Goal: Task Accomplishment & Management: Manage account settings

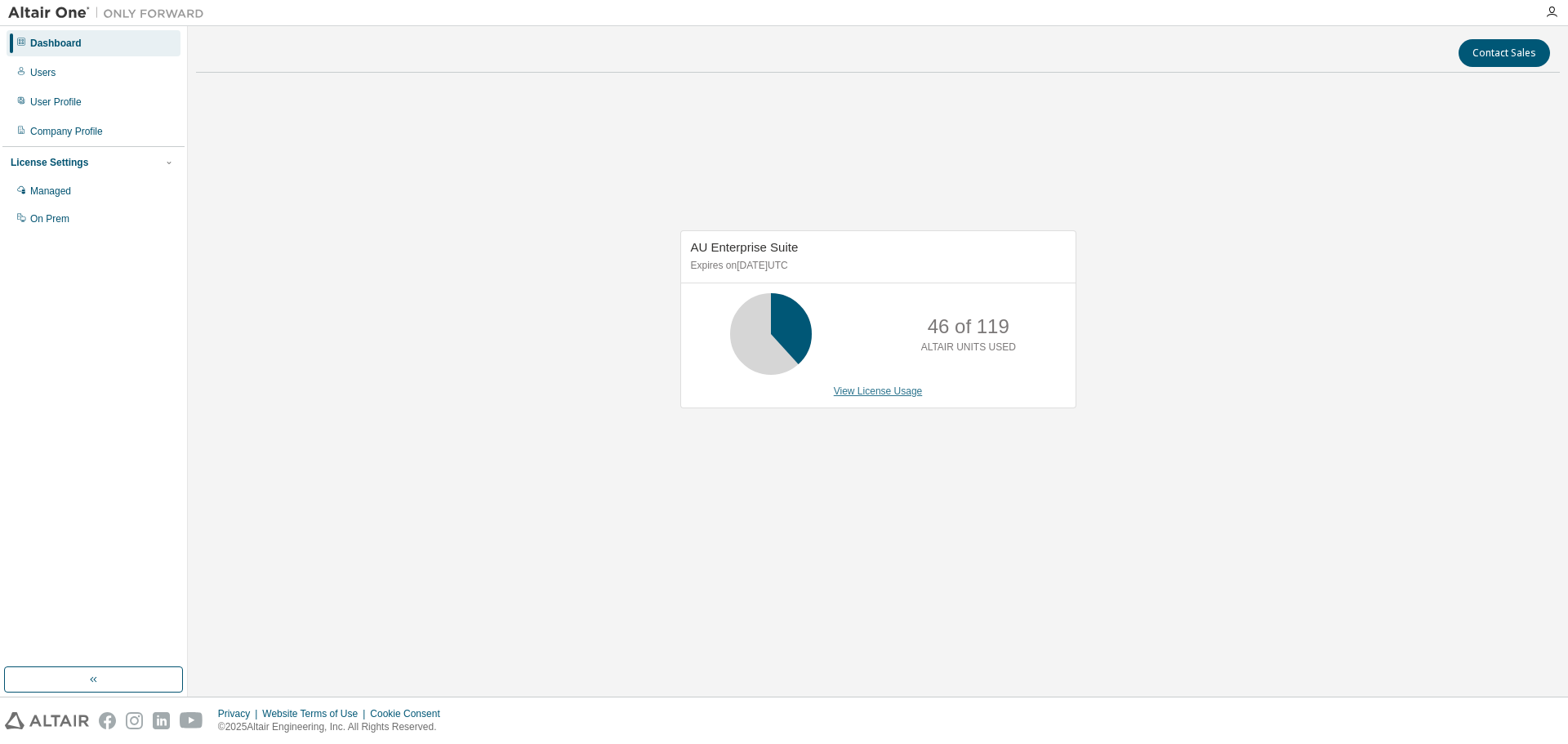
click at [872, 390] on link "View License Usage" at bounding box center [878, 390] width 89 height 11
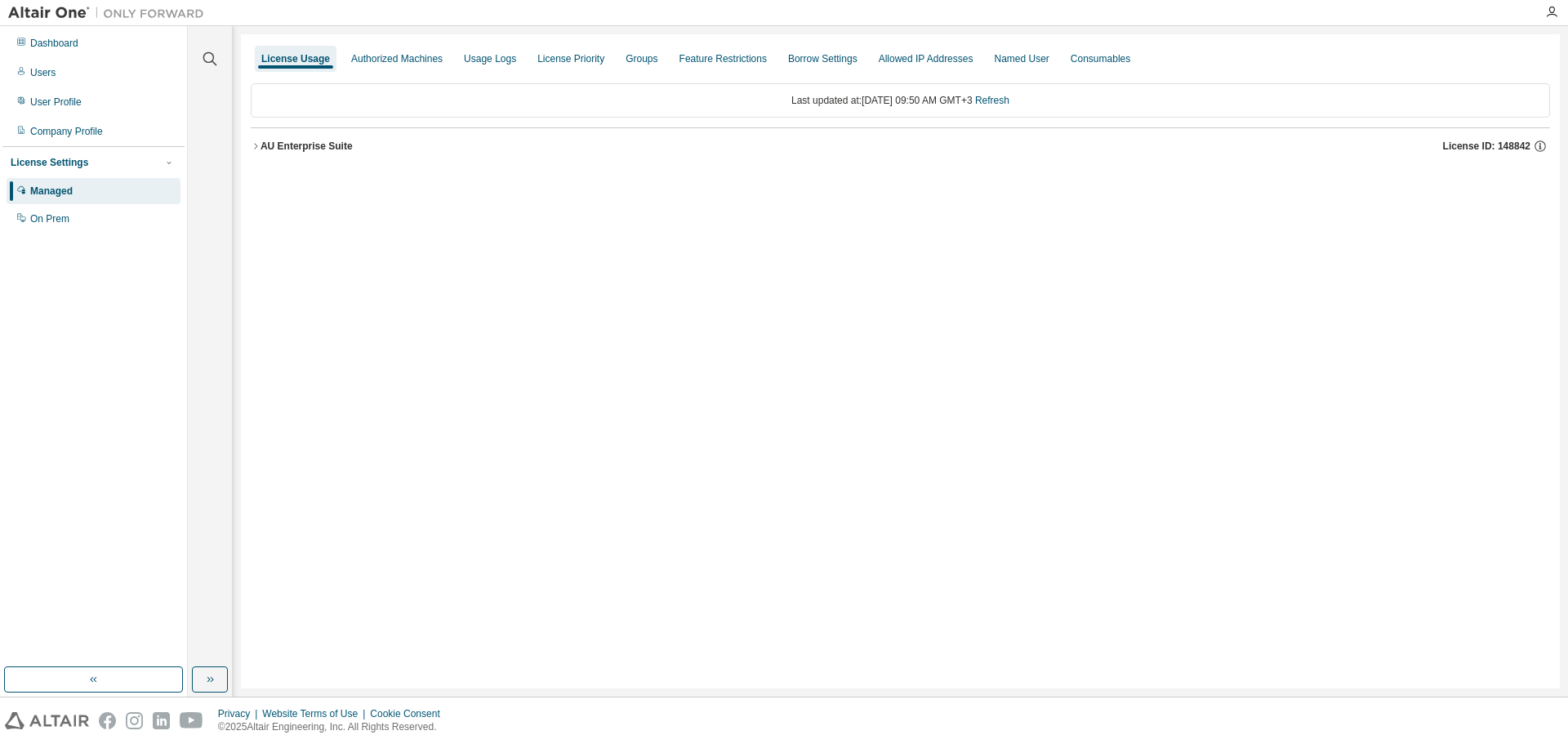
click at [270, 149] on div "AU Enterprise Suite" at bounding box center [306, 146] width 92 height 13
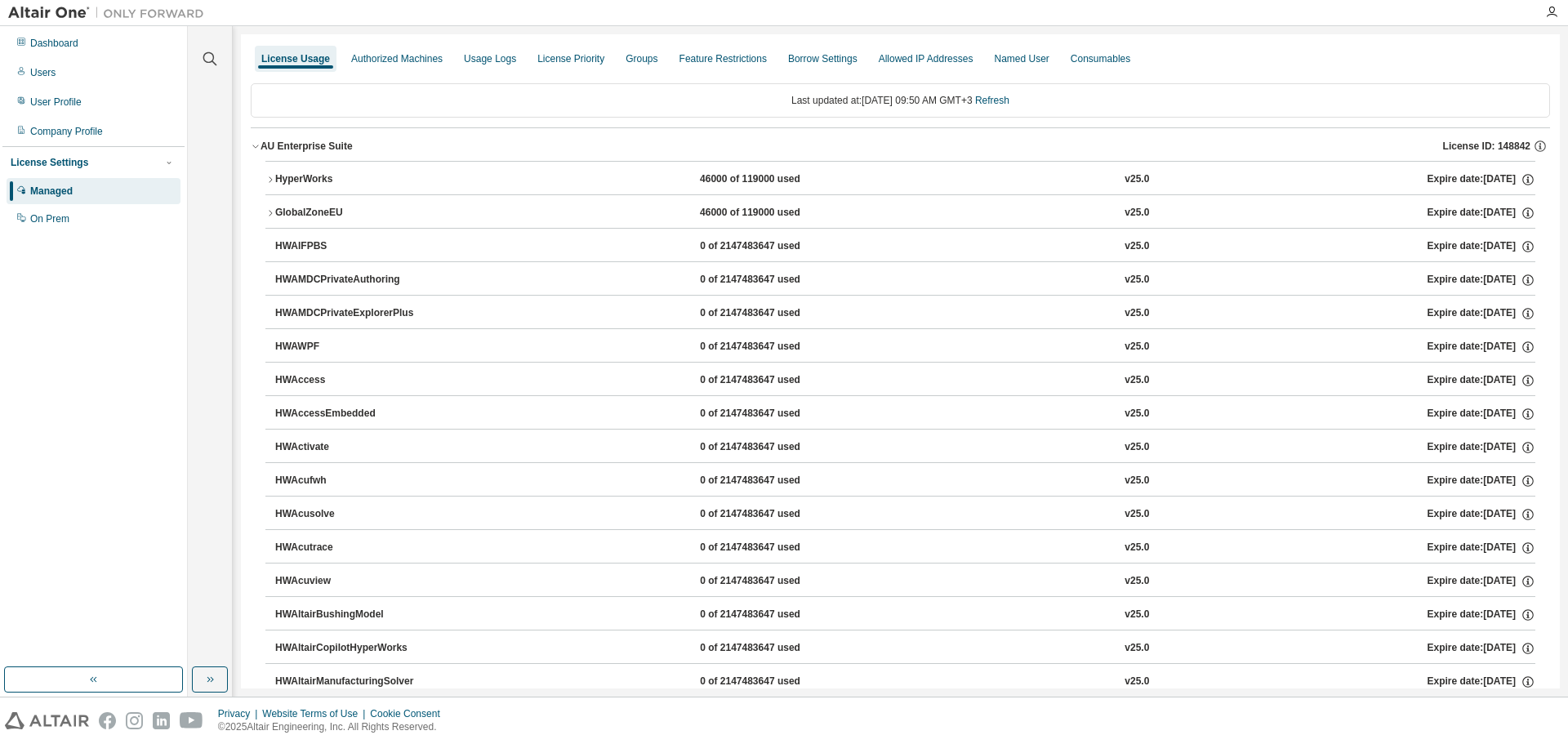
click at [299, 178] on div "HyperWorks" at bounding box center [348, 179] width 147 height 15
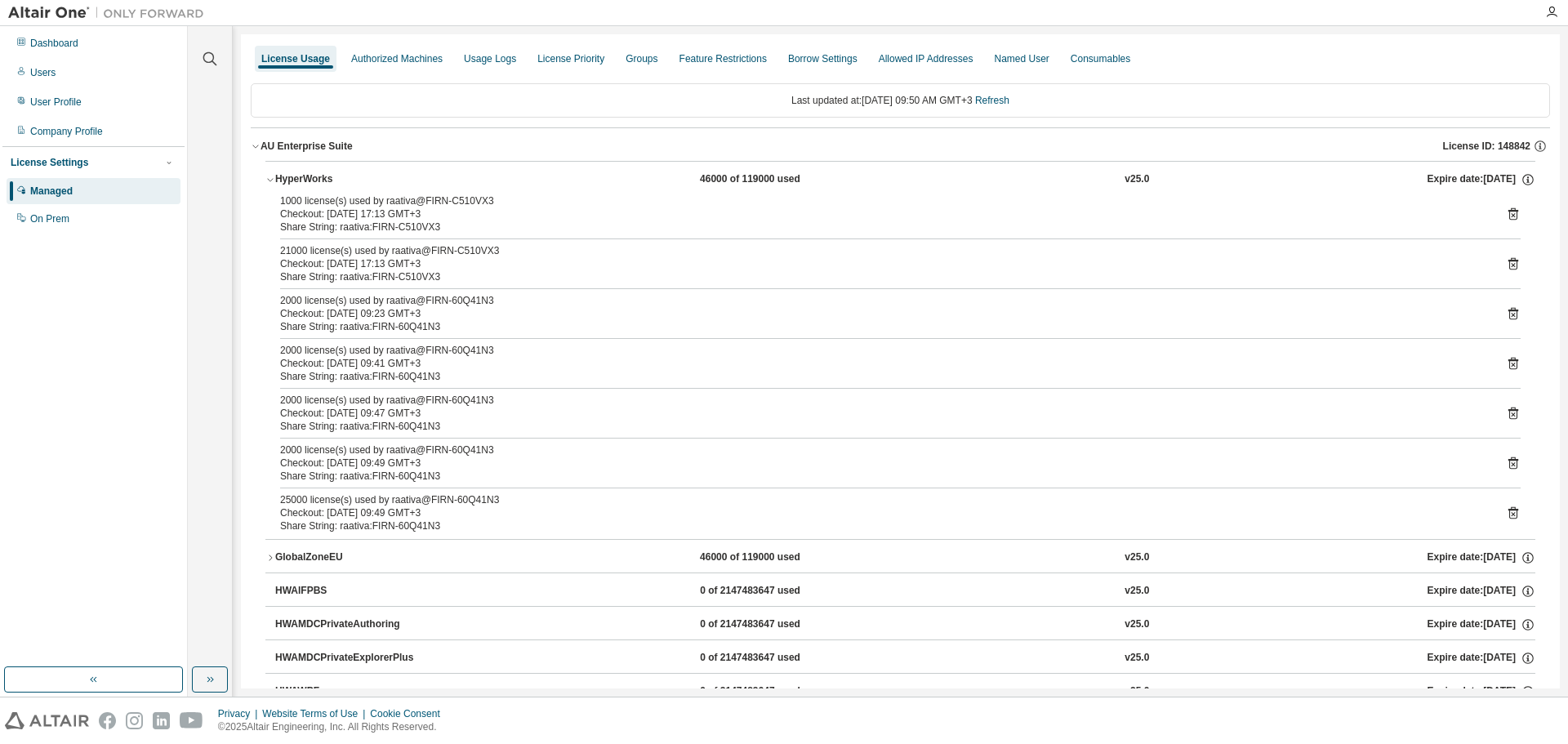
click at [1510, 463] on icon at bounding box center [1512, 464] width 4 height 4
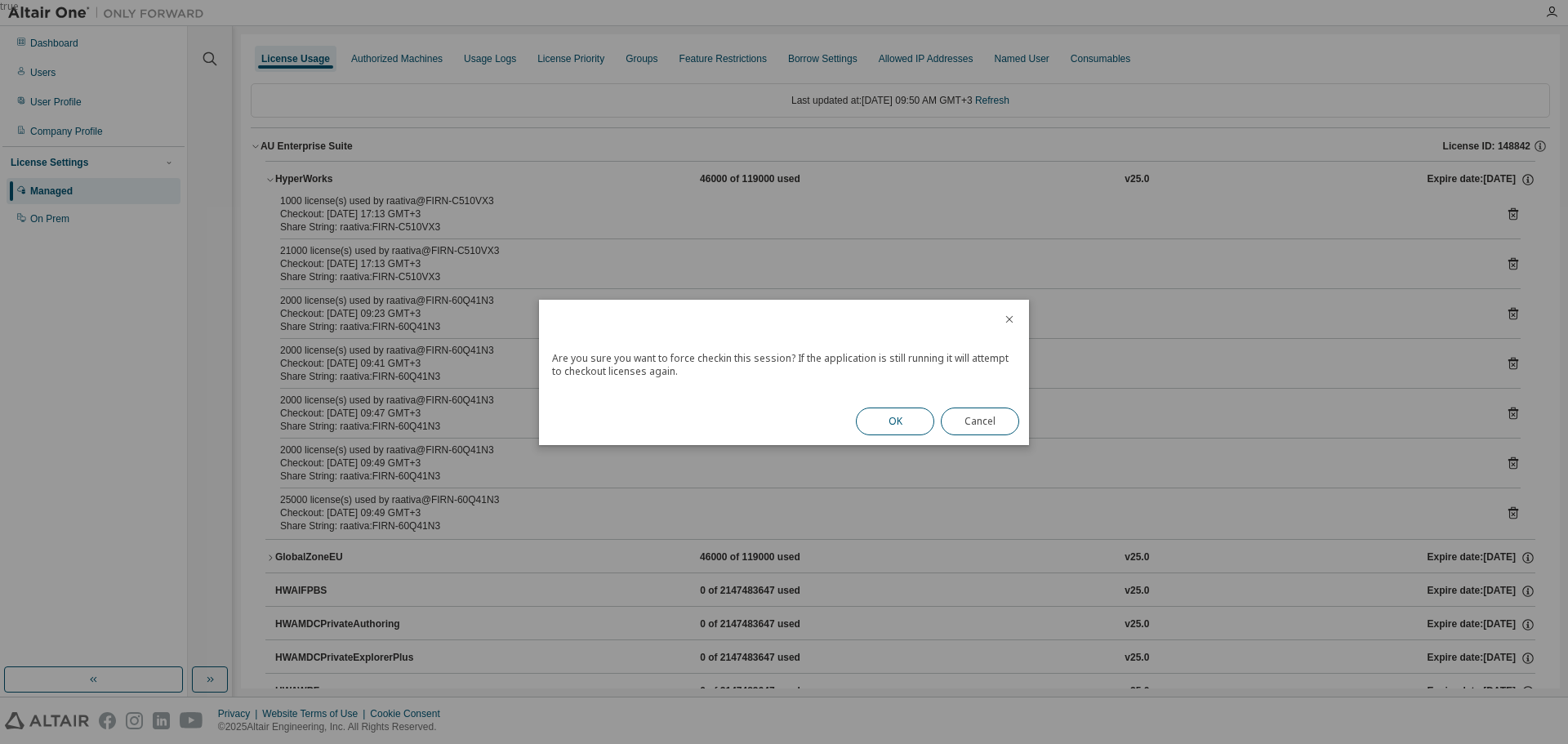
click at [886, 418] on button "OK" at bounding box center [895, 422] width 79 height 28
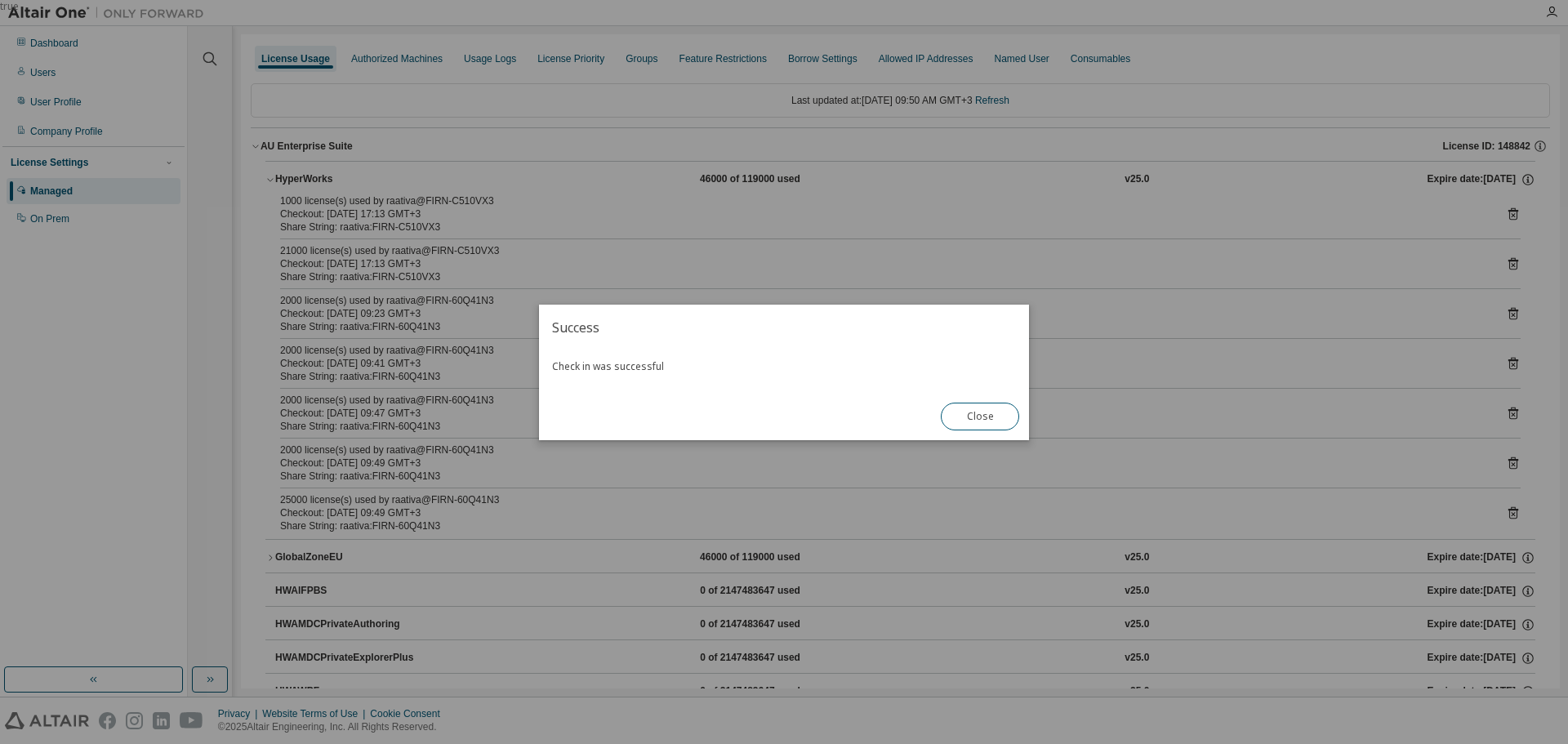
click at [1000, 416] on button "Close" at bounding box center [980, 417] width 79 height 28
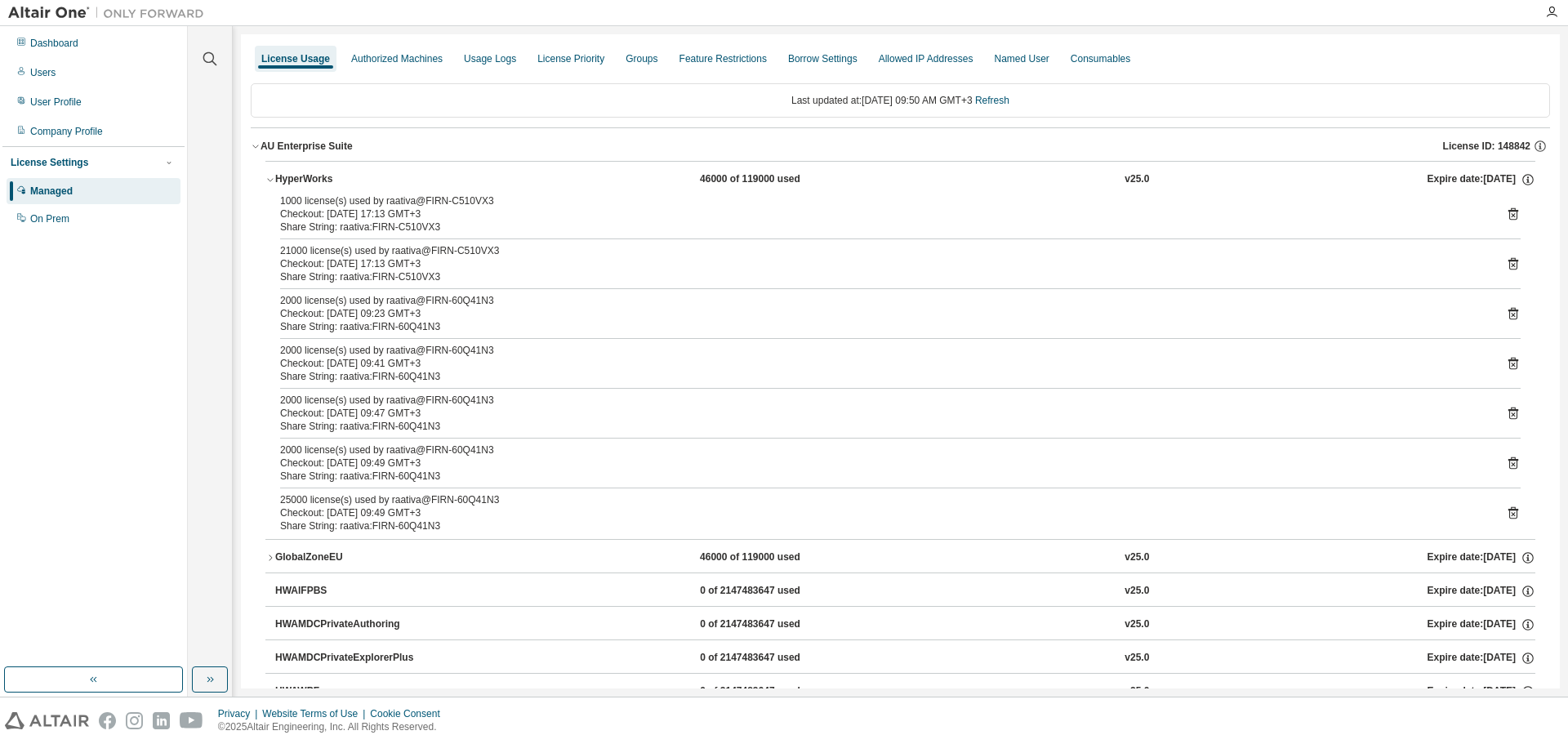
click at [1506, 408] on icon at bounding box center [1513, 413] width 15 height 15
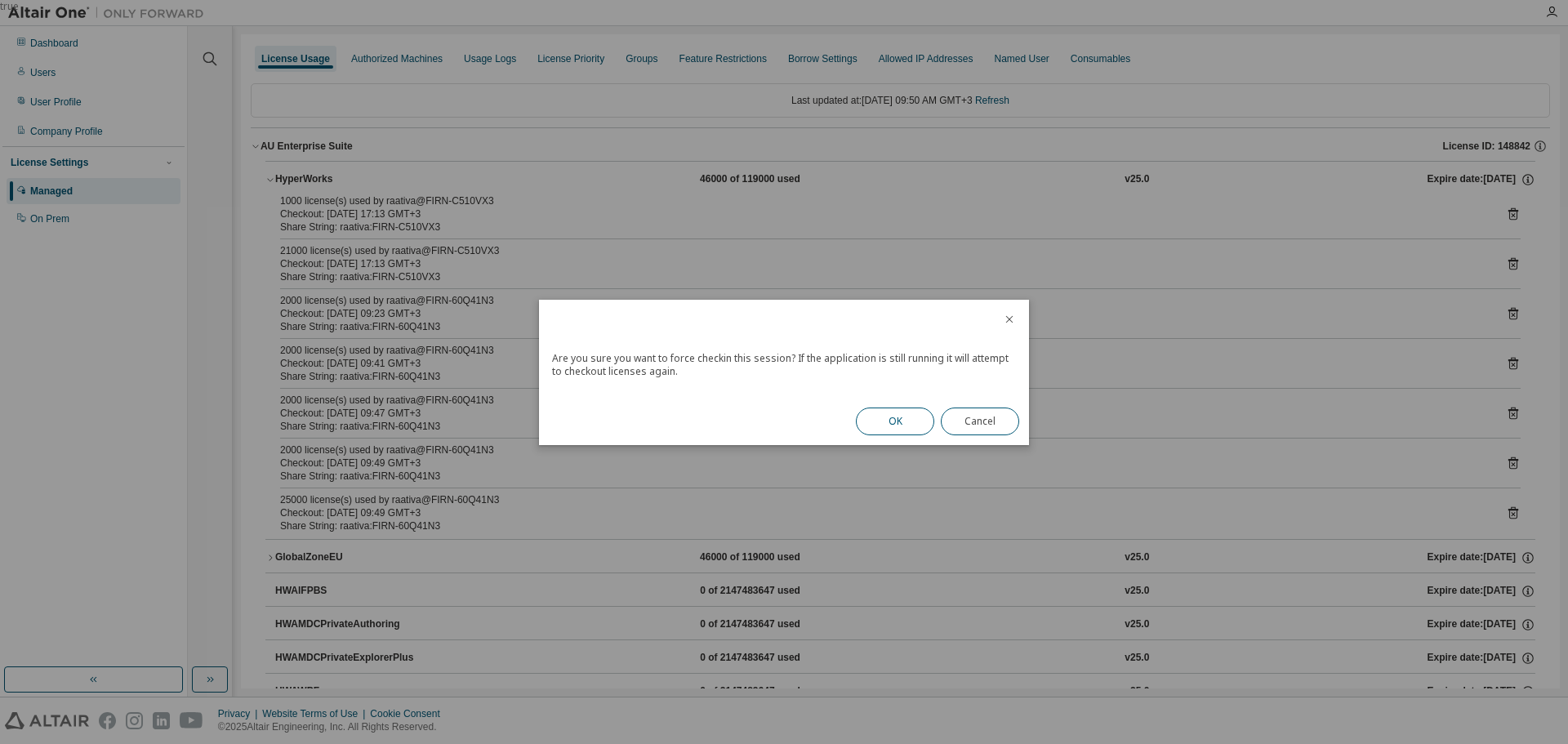
click at [877, 421] on button "OK" at bounding box center [895, 422] width 79 height 28
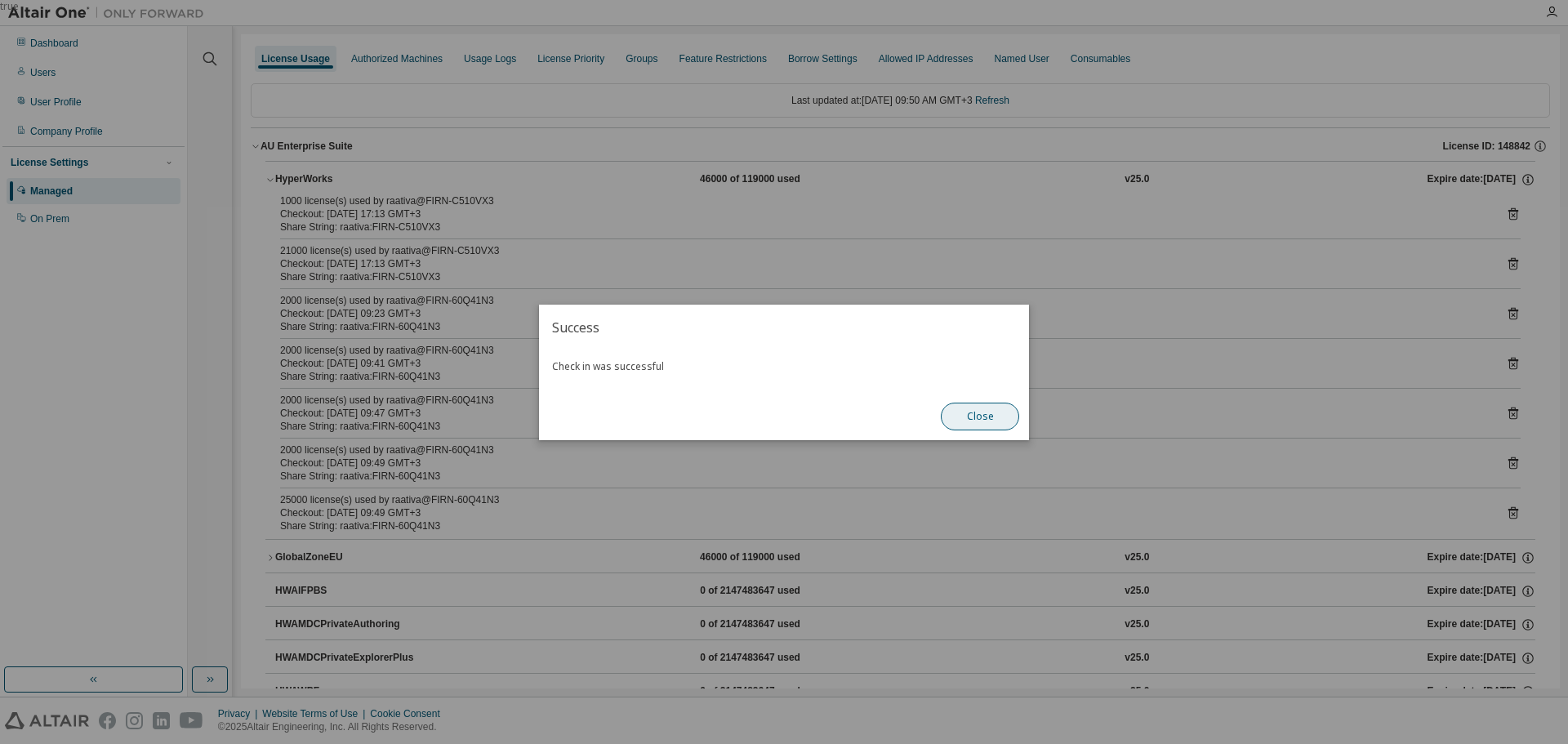
click at [1001, 425] on button "Close" at bounding box center [980, 417] width 79 height 28
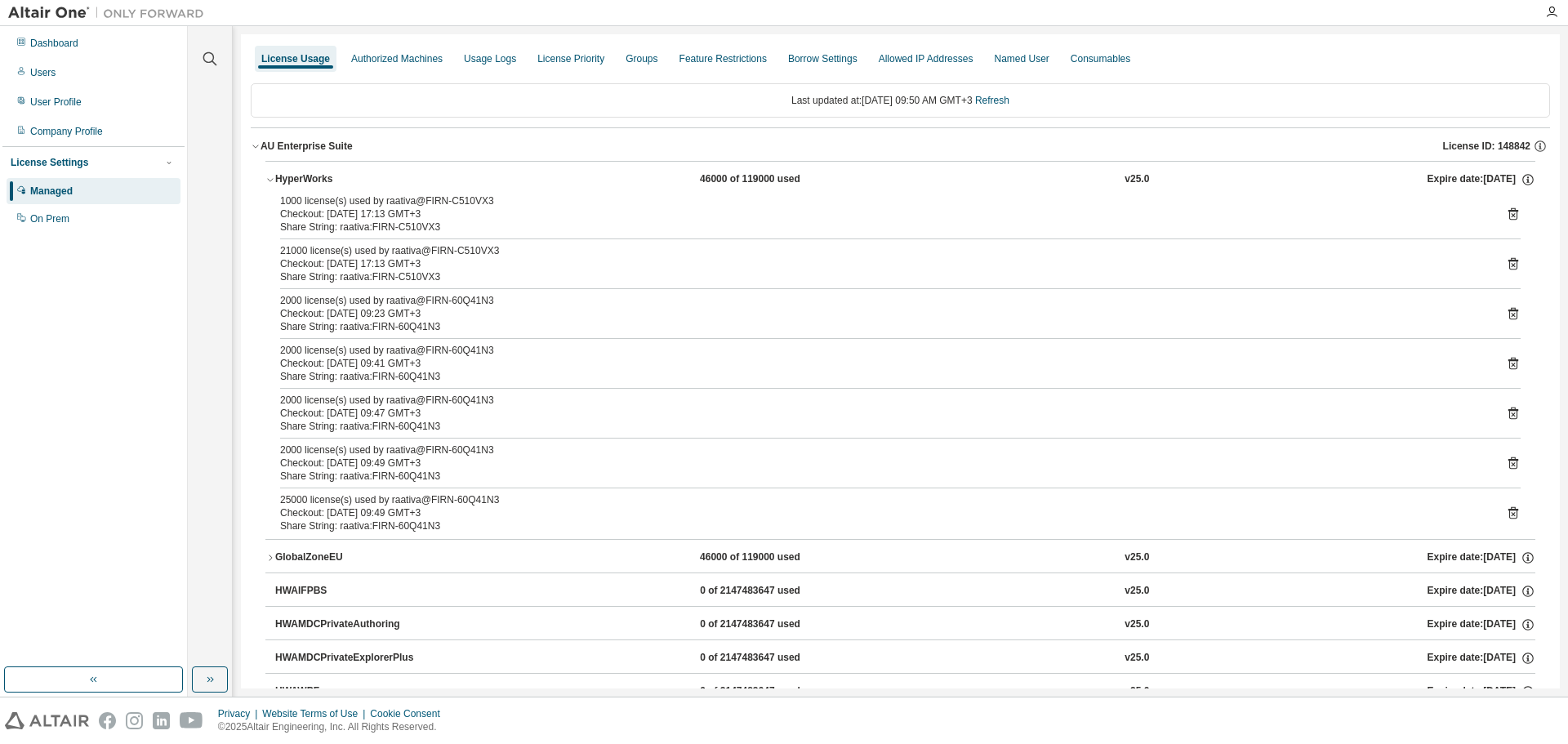
click at [1510, 363] on icon at bounding box center [1512, 364] width 4 height 4
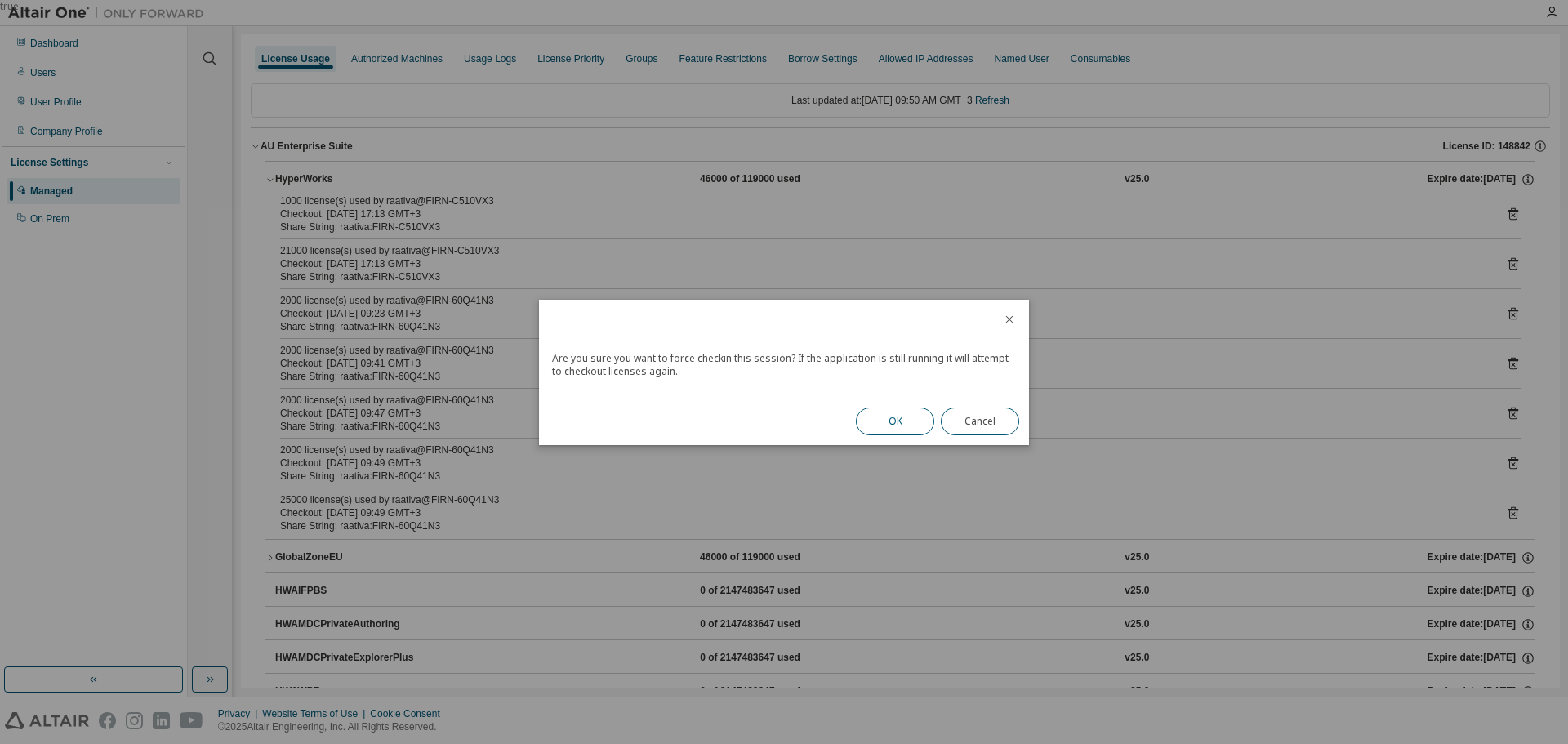
click at [897, 419] on button "OK" at bounding box center [895, 422] width 79 height 28
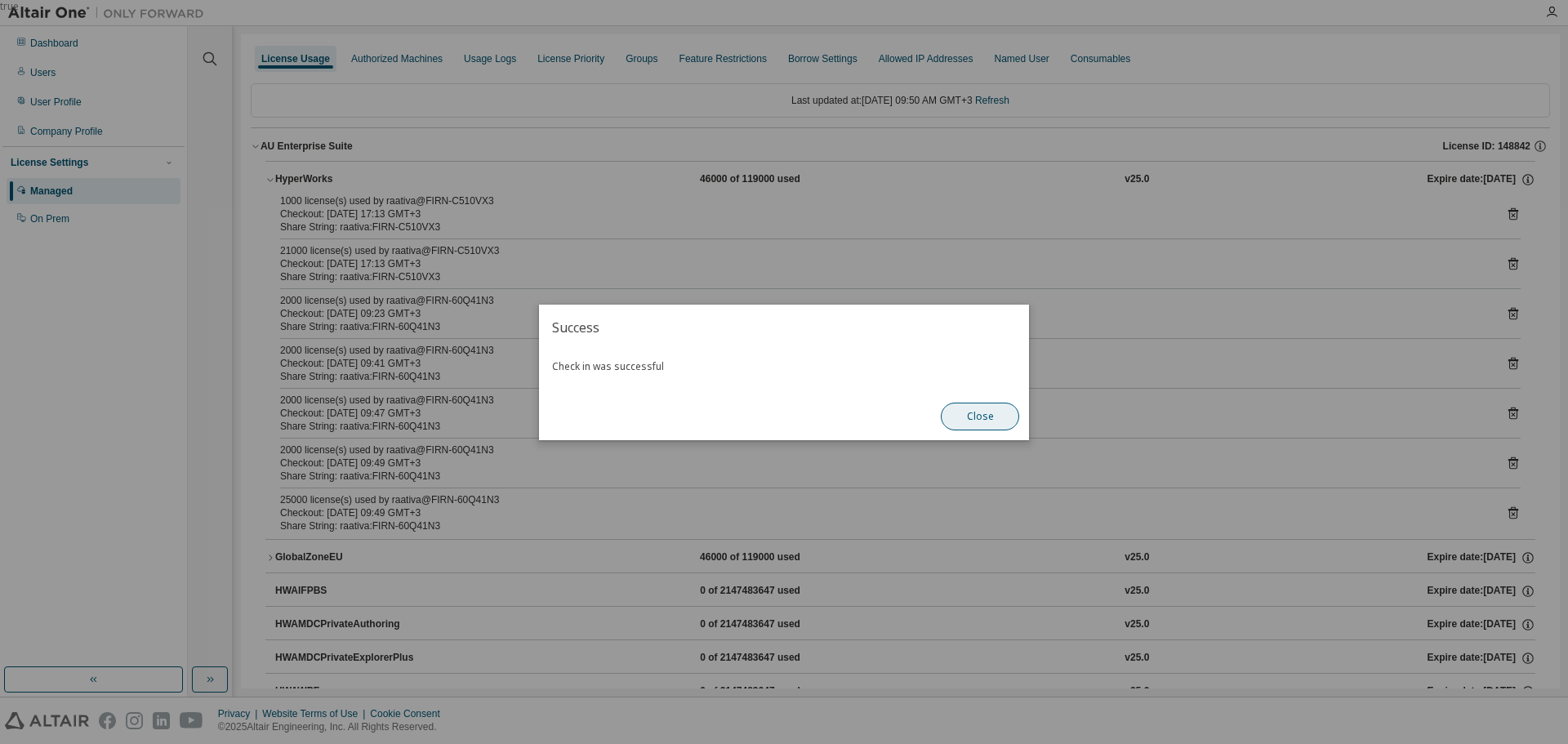
click at [972, 417] on button "Close" at bounding box center [980, 417] width 79 height 28
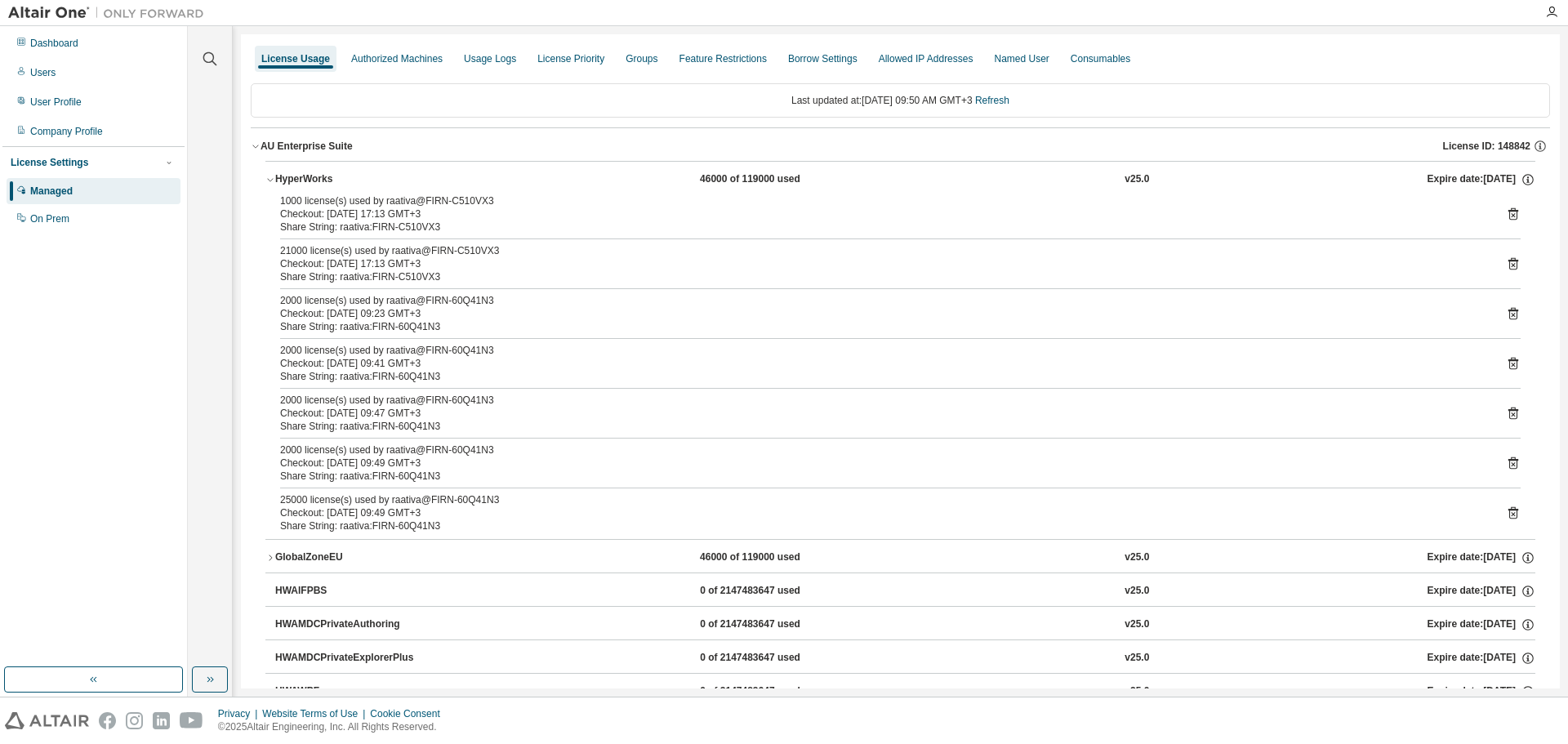
click at [1506, 312] on icon at bounding box center [1513, 313] width 15 height 15
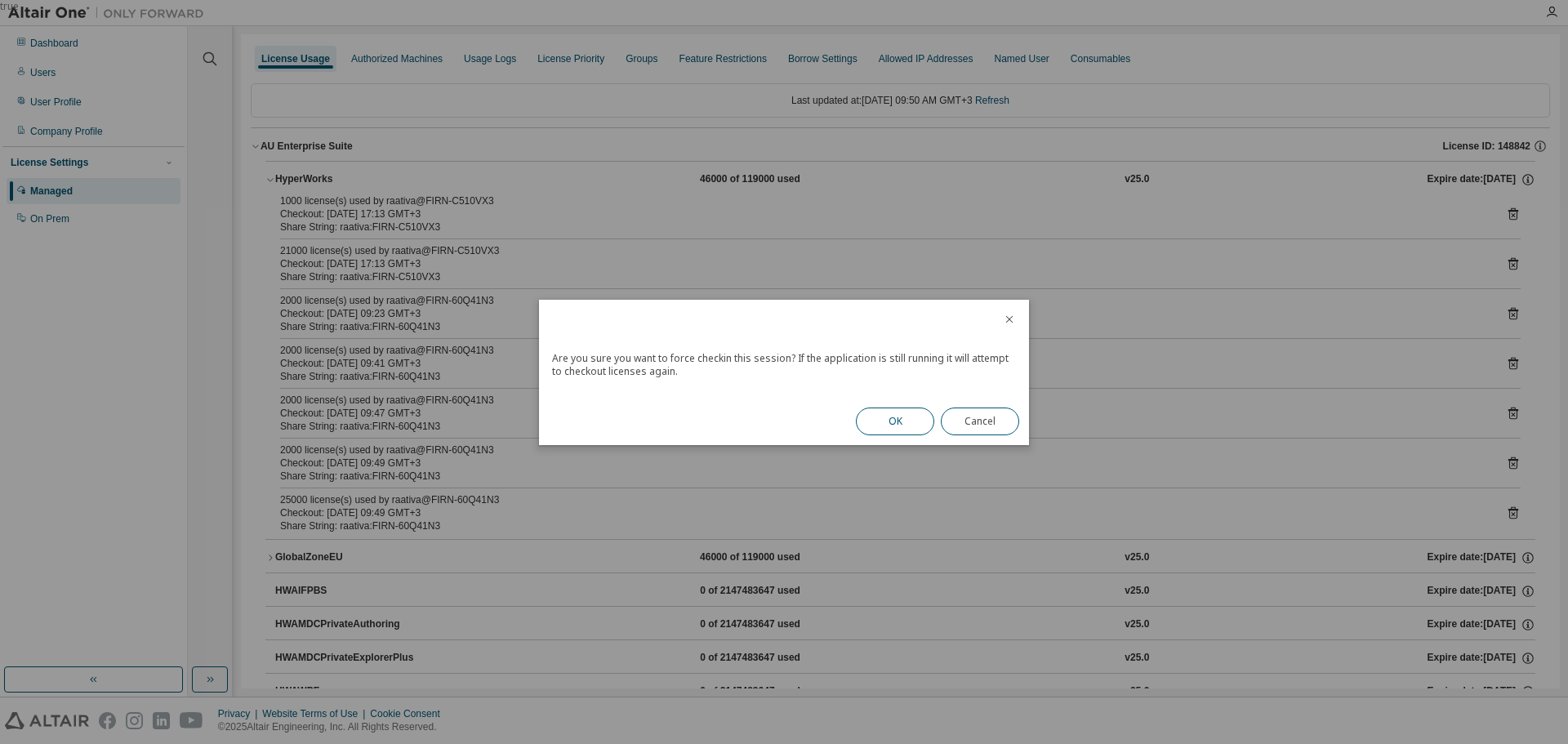
click at [896, 425] on button "OK" at bounding box center [895, 422] width 79 height 28
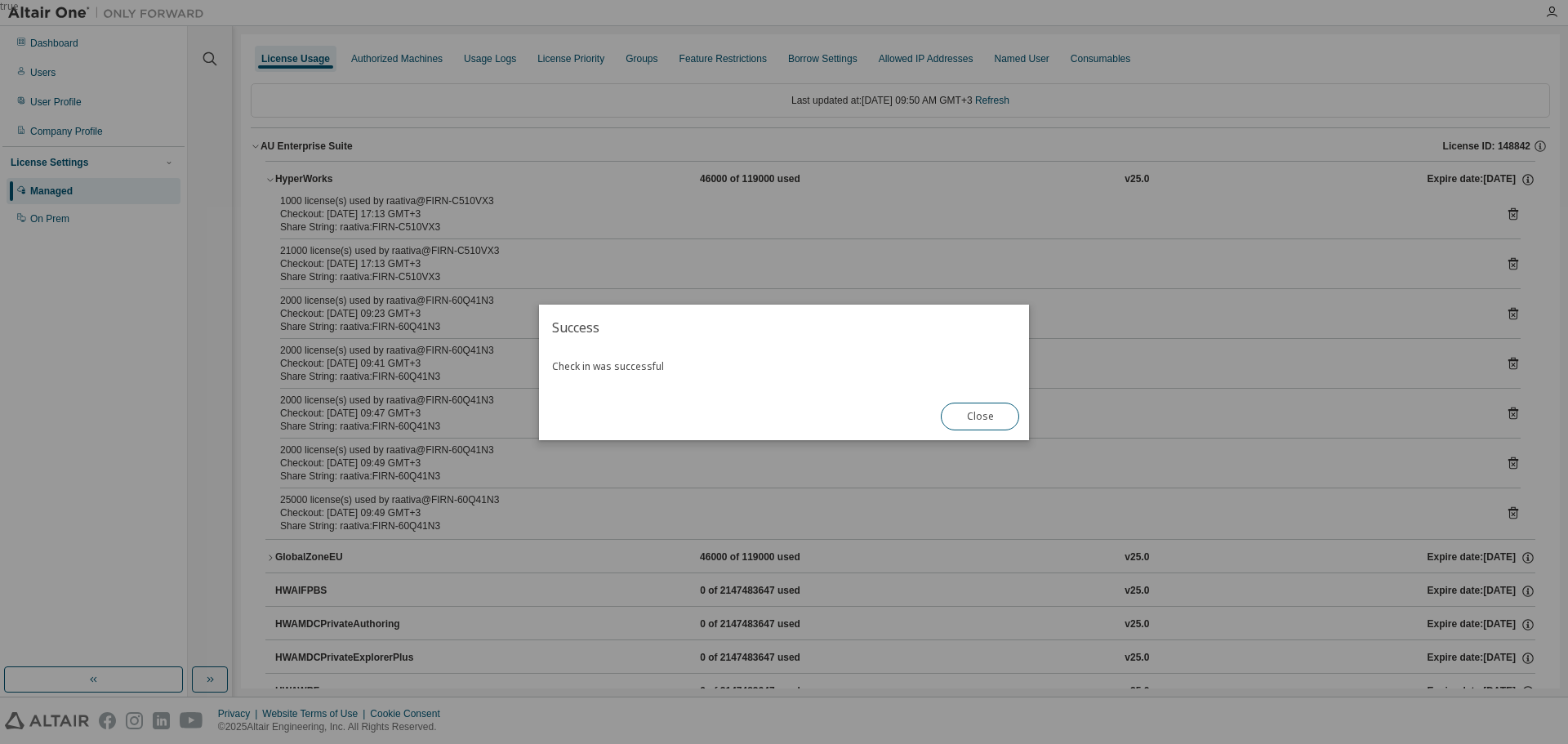
drag, startPoint x: 960, startPoint y: 418, endPoint x: 1029, endPoint y: 396, distance: 72.4
click at [960, 418] on button "Close" at bounding box center [980, 417] width 79 height 28
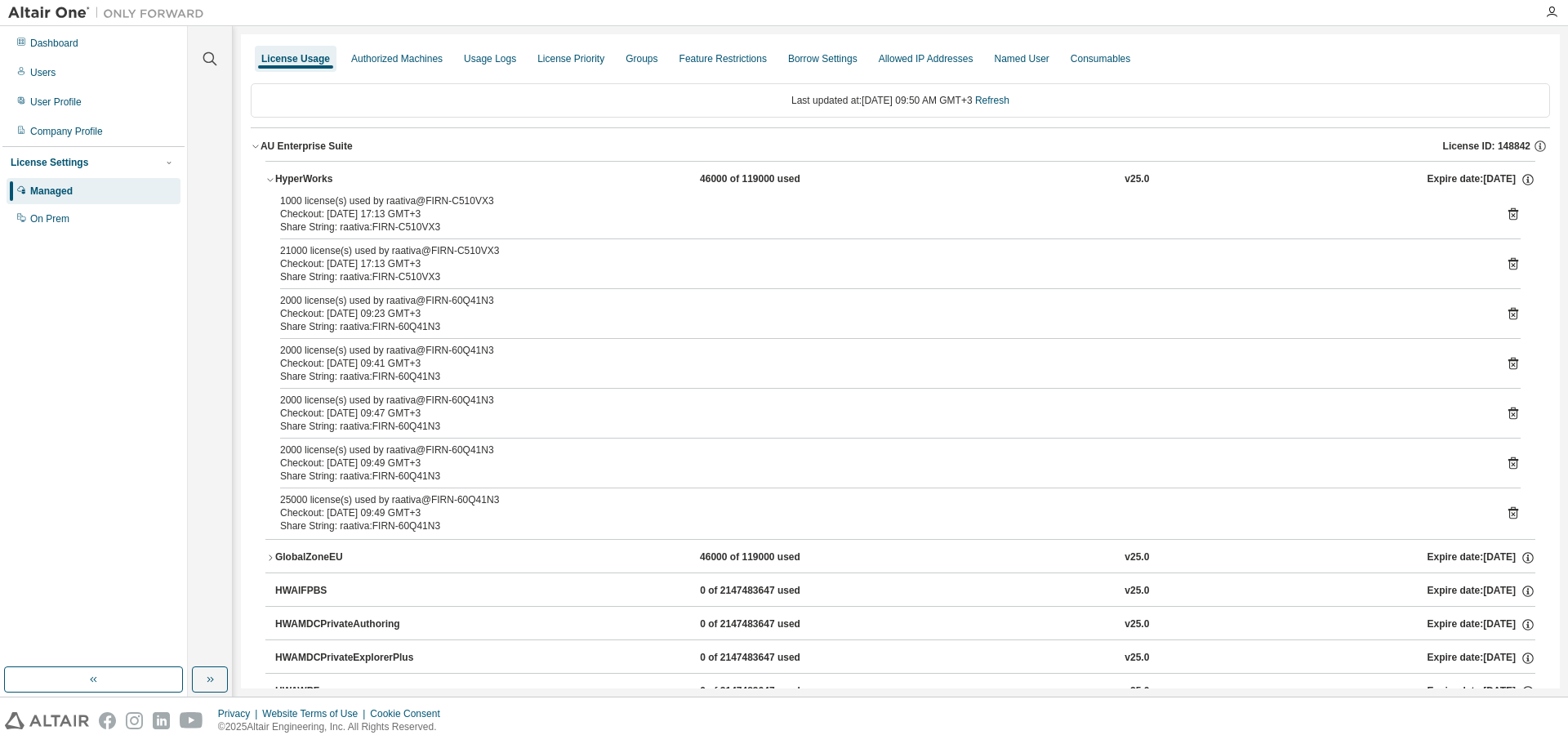
click at [1508, 264] on icon at bounding box center [1513, 264] width 10 height 12
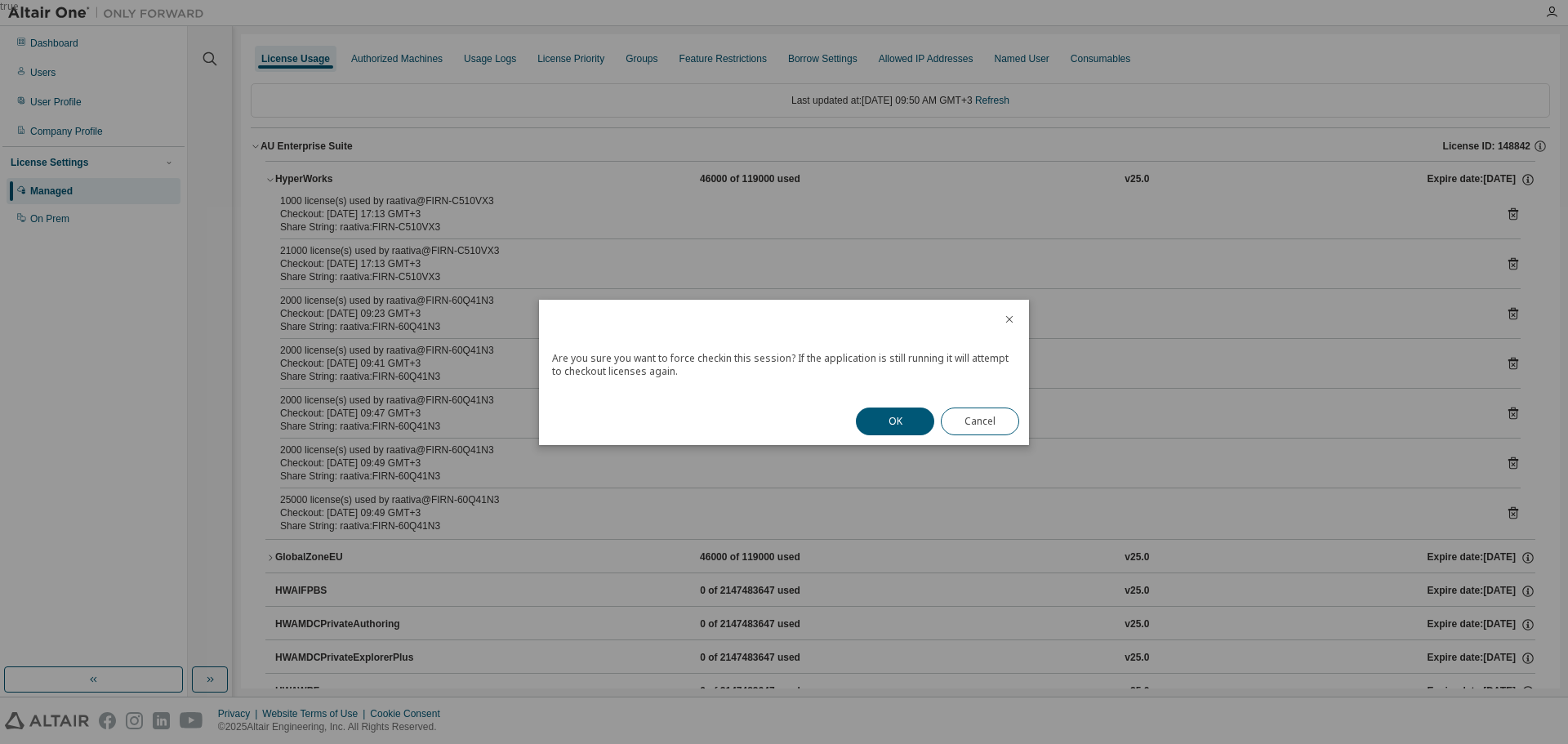
click at [881, 424] on button "OK" at bounding box center [895, 422] width 79 height 28
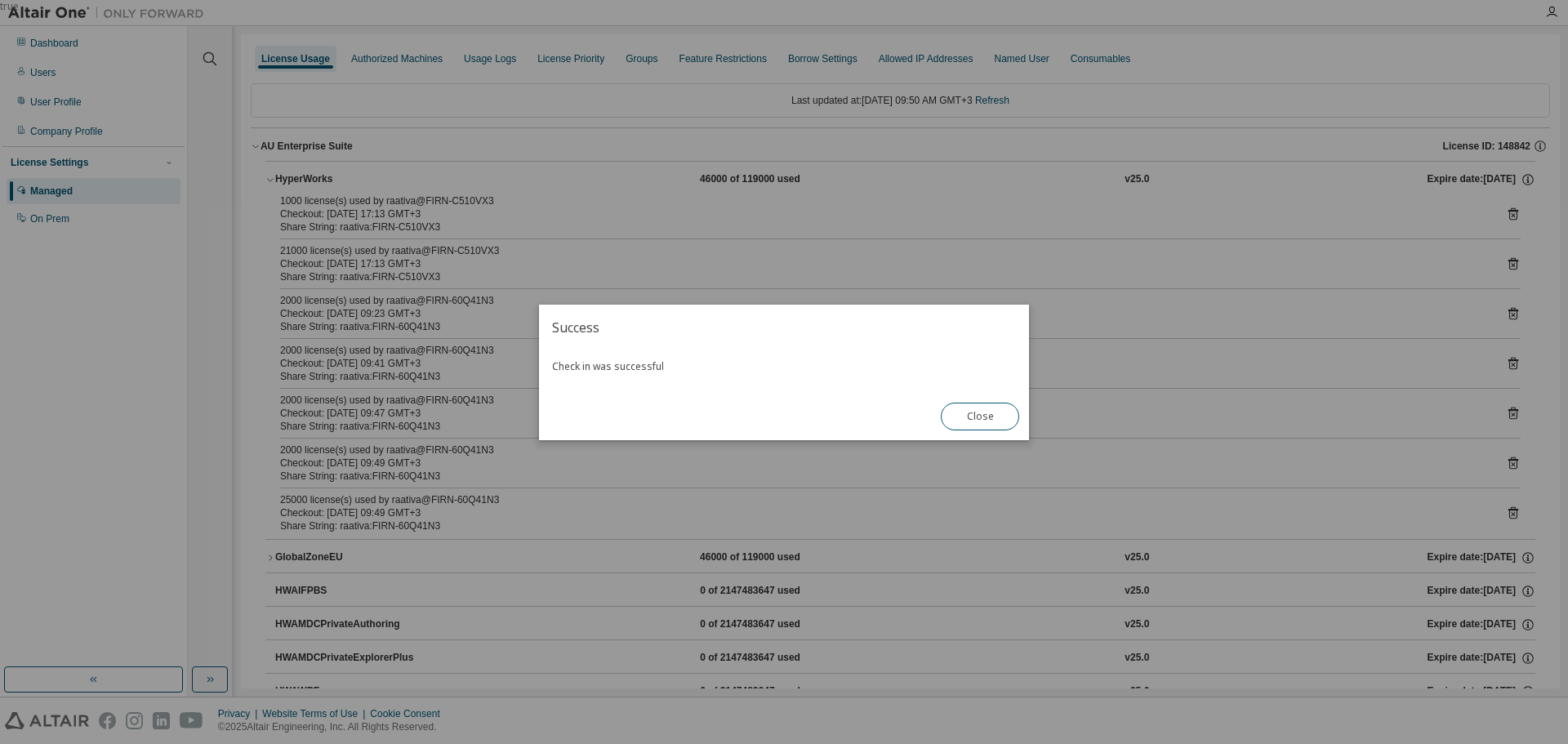
drag, startPoint x: 970, startPoint y: 416, endPoint x: 986, endPoint y: 418, distance: 16.1
click at [970, 416] on button "Close" at bounding box center [980, 417] width 79 height 28
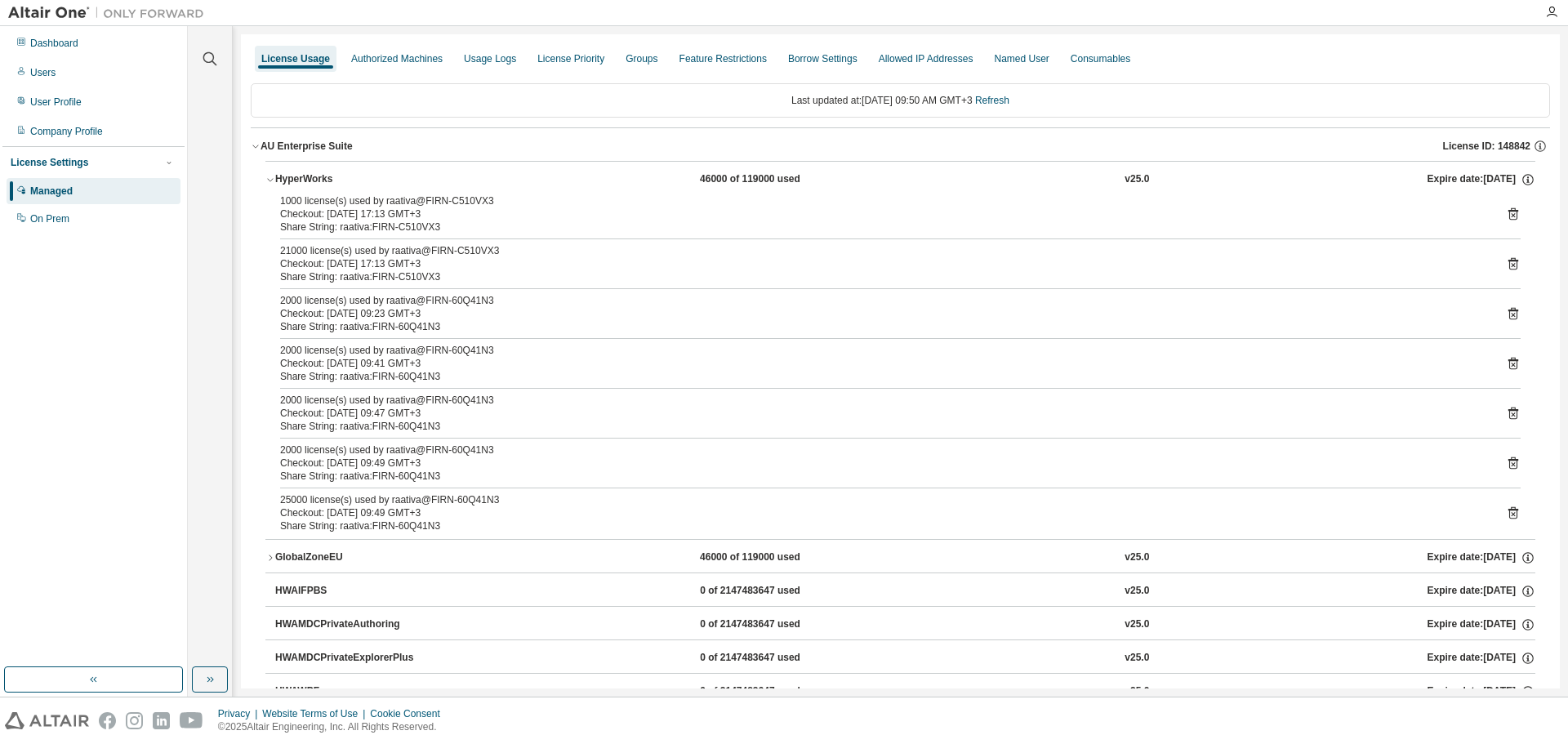
click at [1506, 214] on icon at bounding box center [1513, 214] width 15 height 15
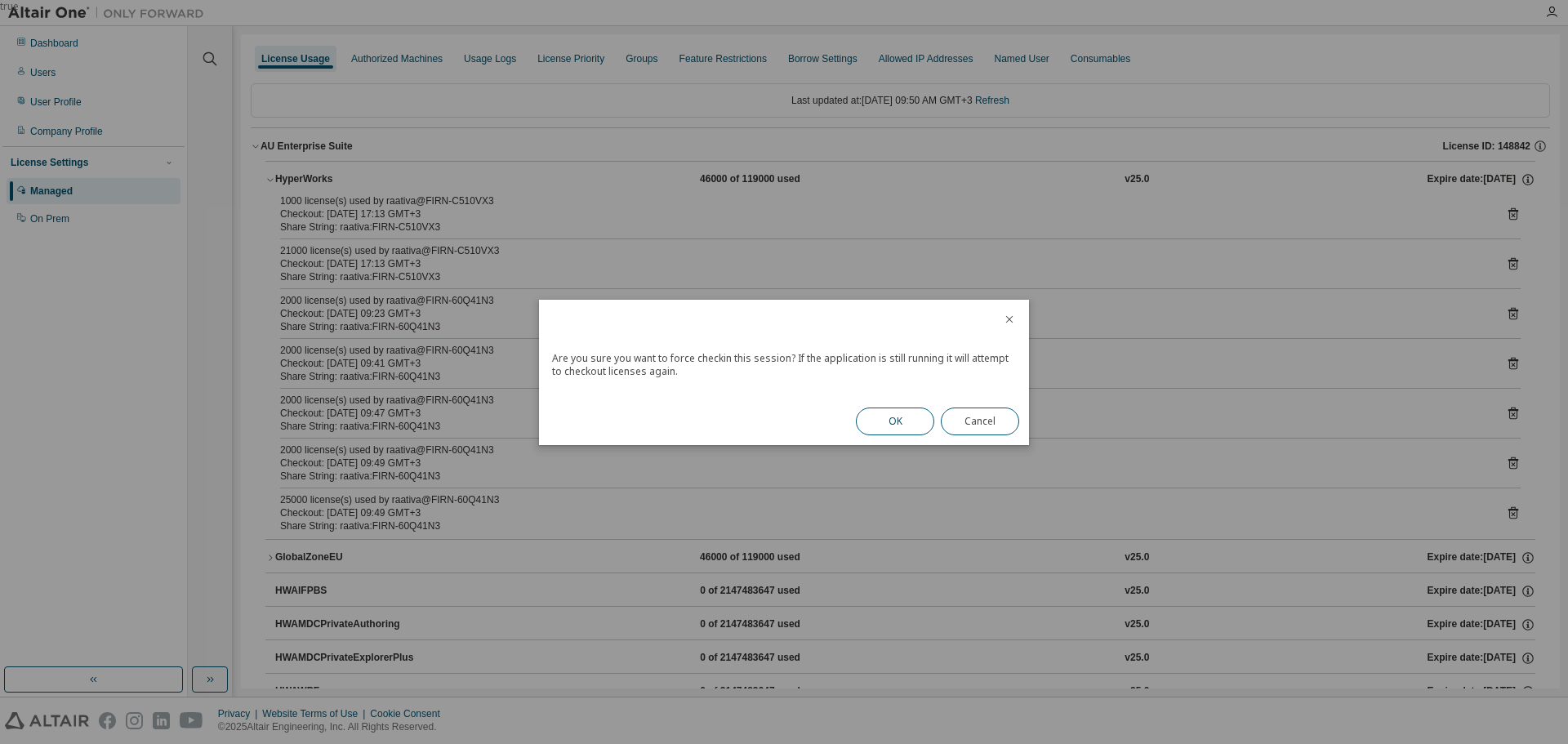
click at [900, 408] on button "OK" at bounding box center [895, 422] width 79 height 28
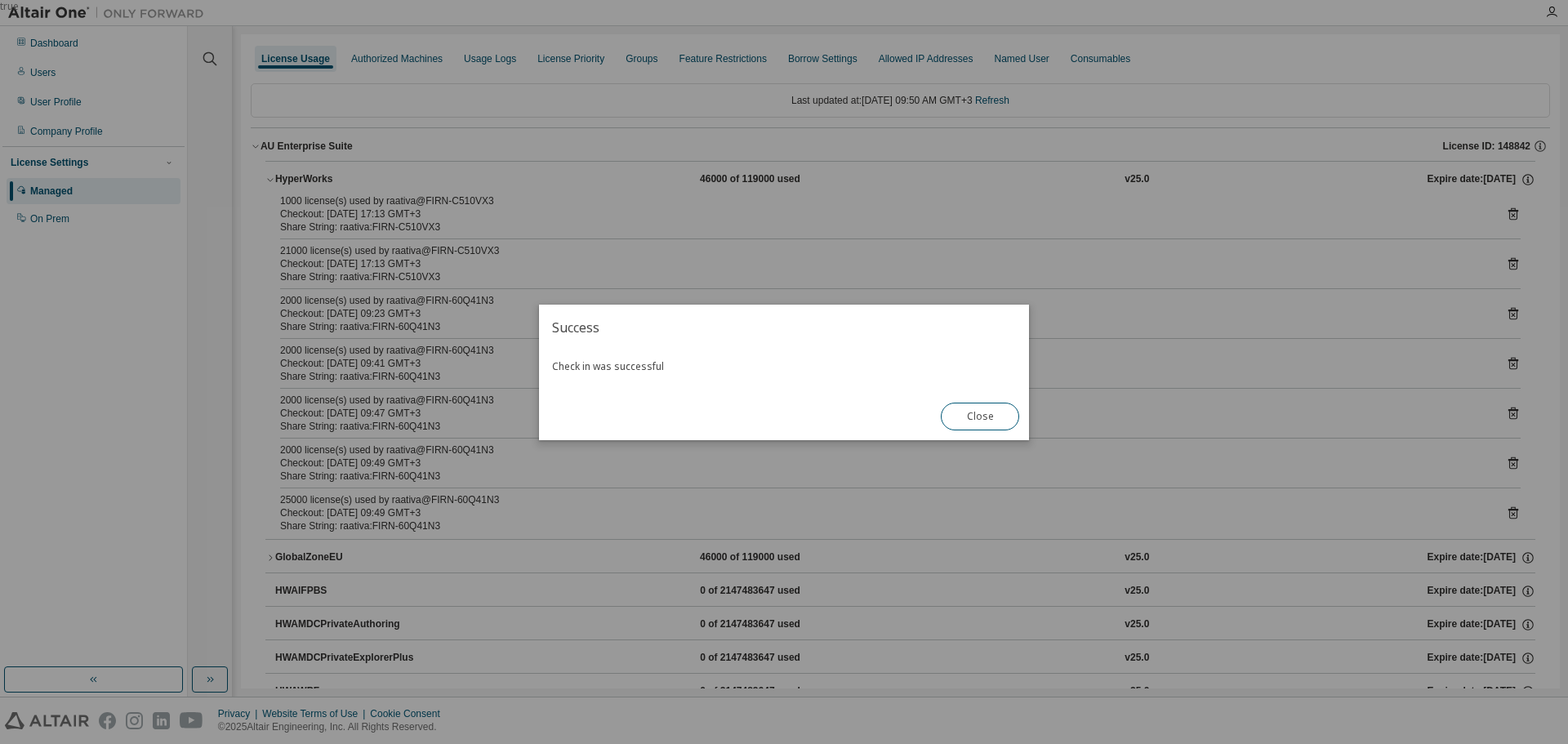
click at [982, 426] on button "Close" at bounding box center [980, 417] width 79 height 28
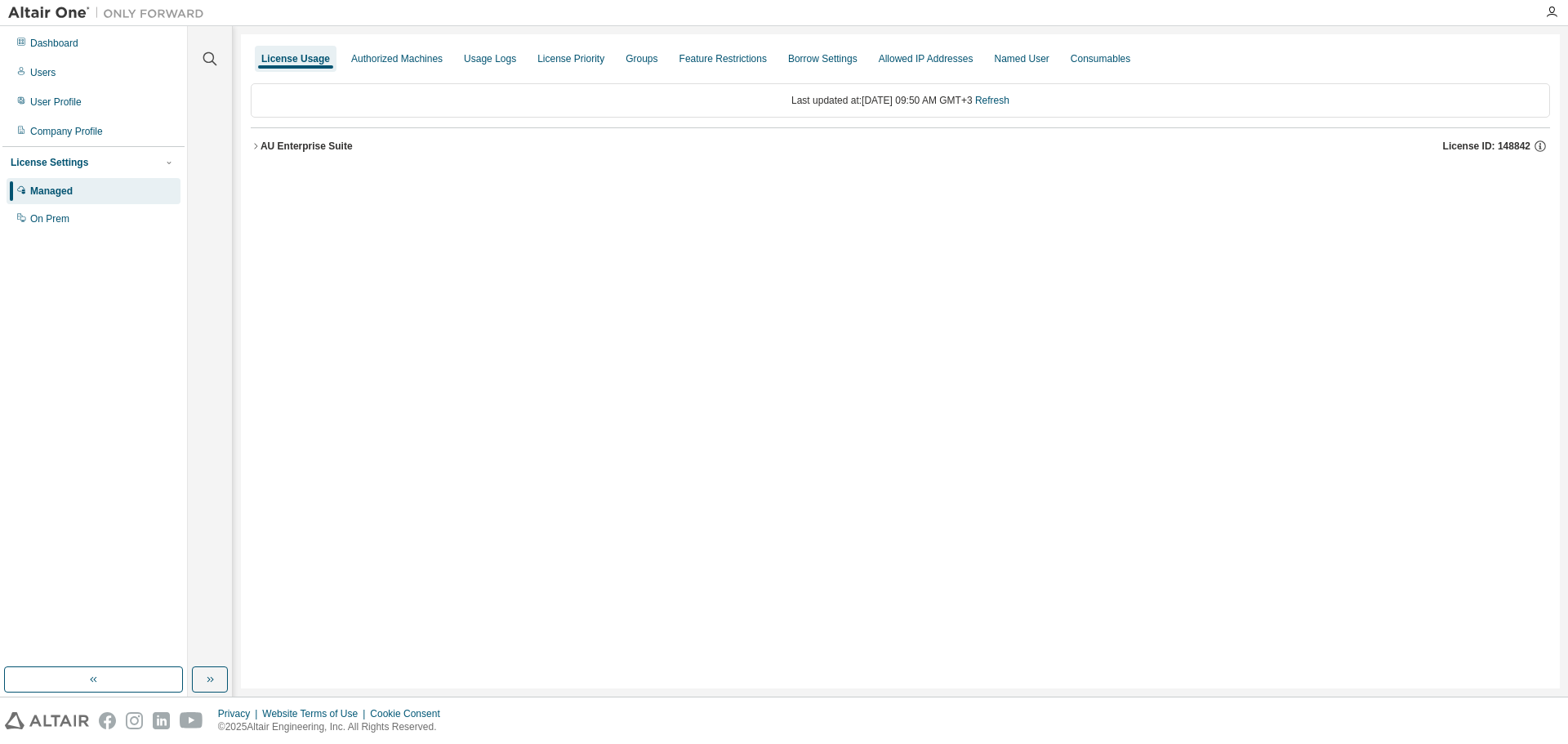
click at [307, 151] on div "AU Enterprise Suite" at bounding box center [306, 146] width 92 height 13
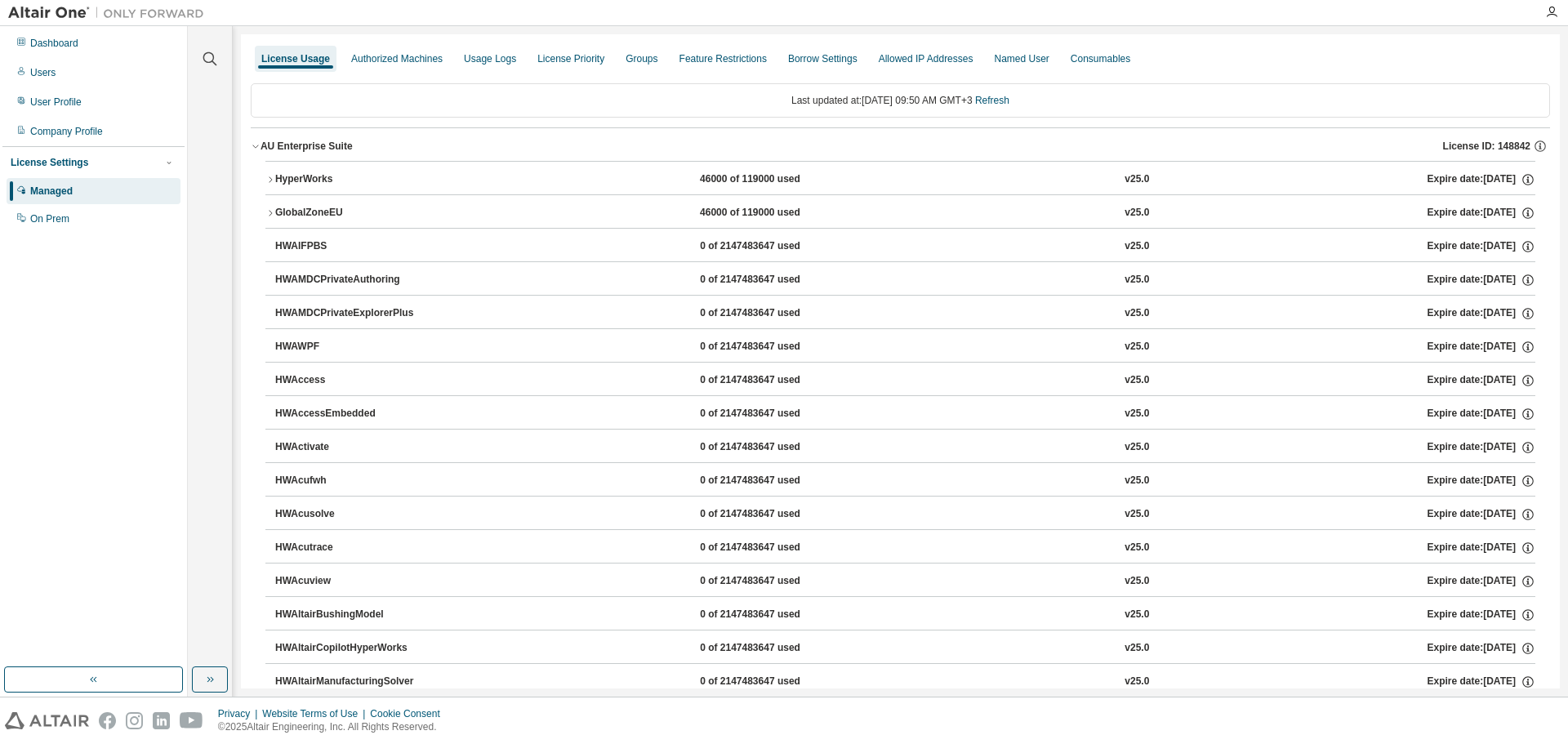
click at [308, 175] on div "HyperWorks" at bounding box center [348, 179] width 147 height 15
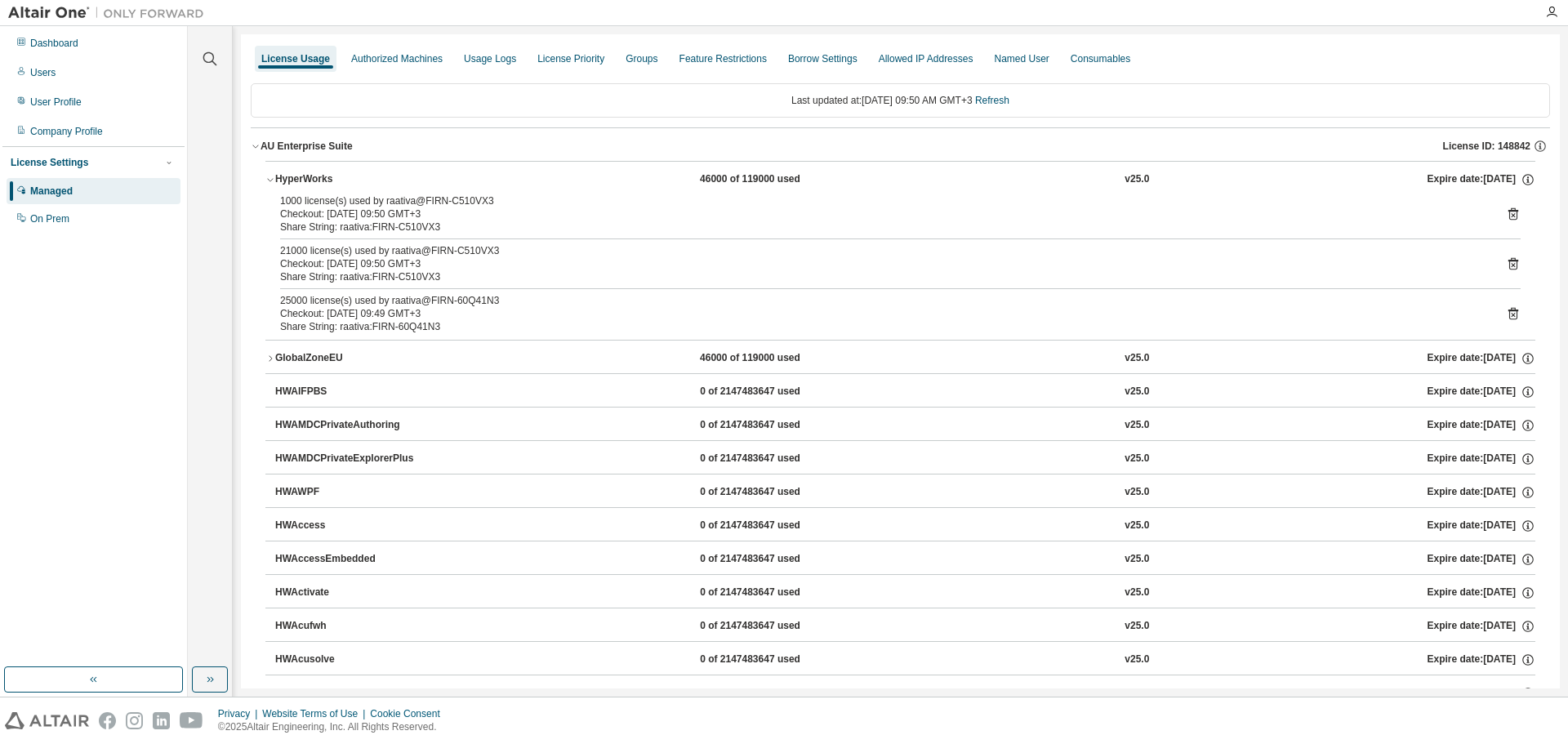
click at [1508, 263] on icon at bounding box center [1513, 264] width 10 height 12
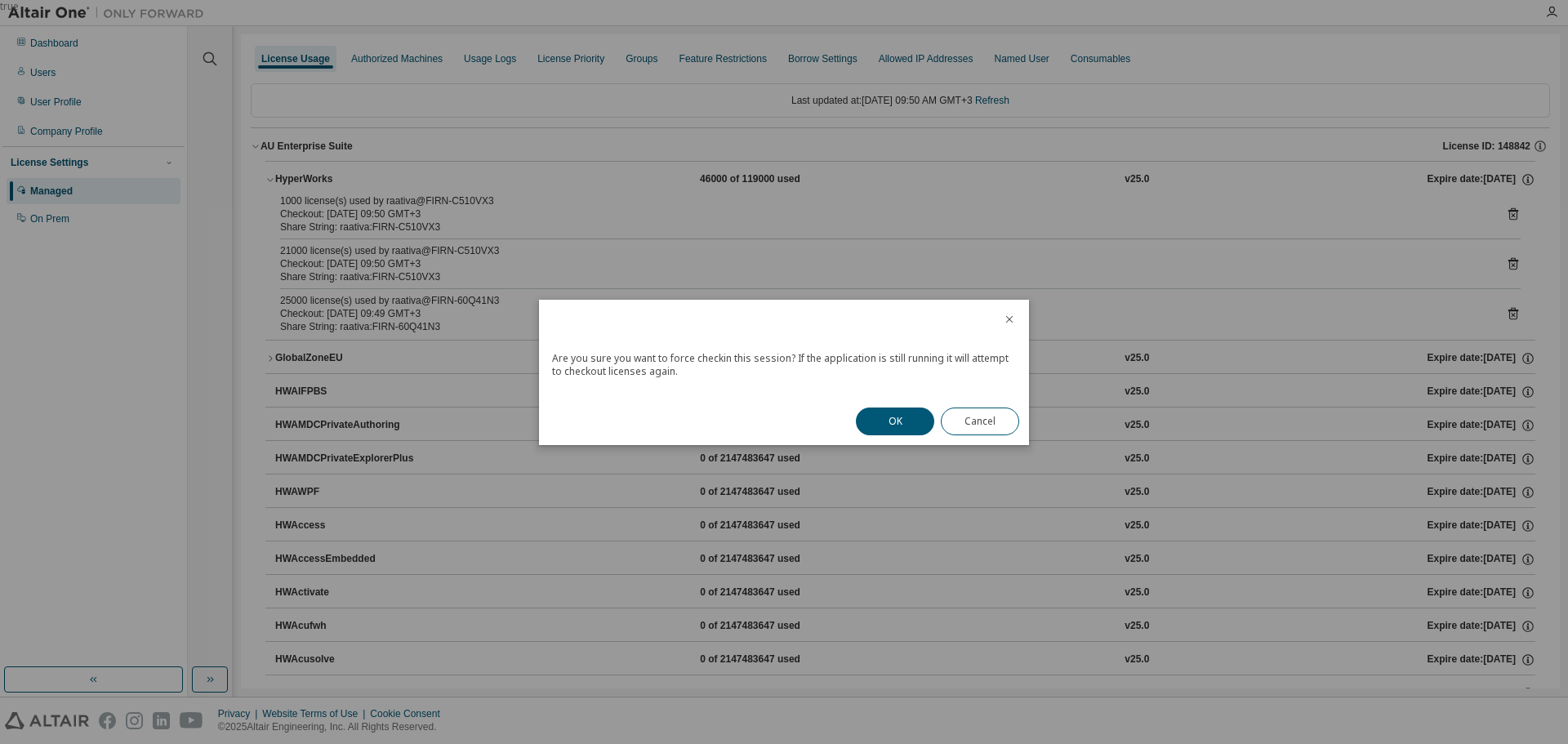
click at [876, 420] on button "OK" at bounding box center [895, 422] width 79 height 28
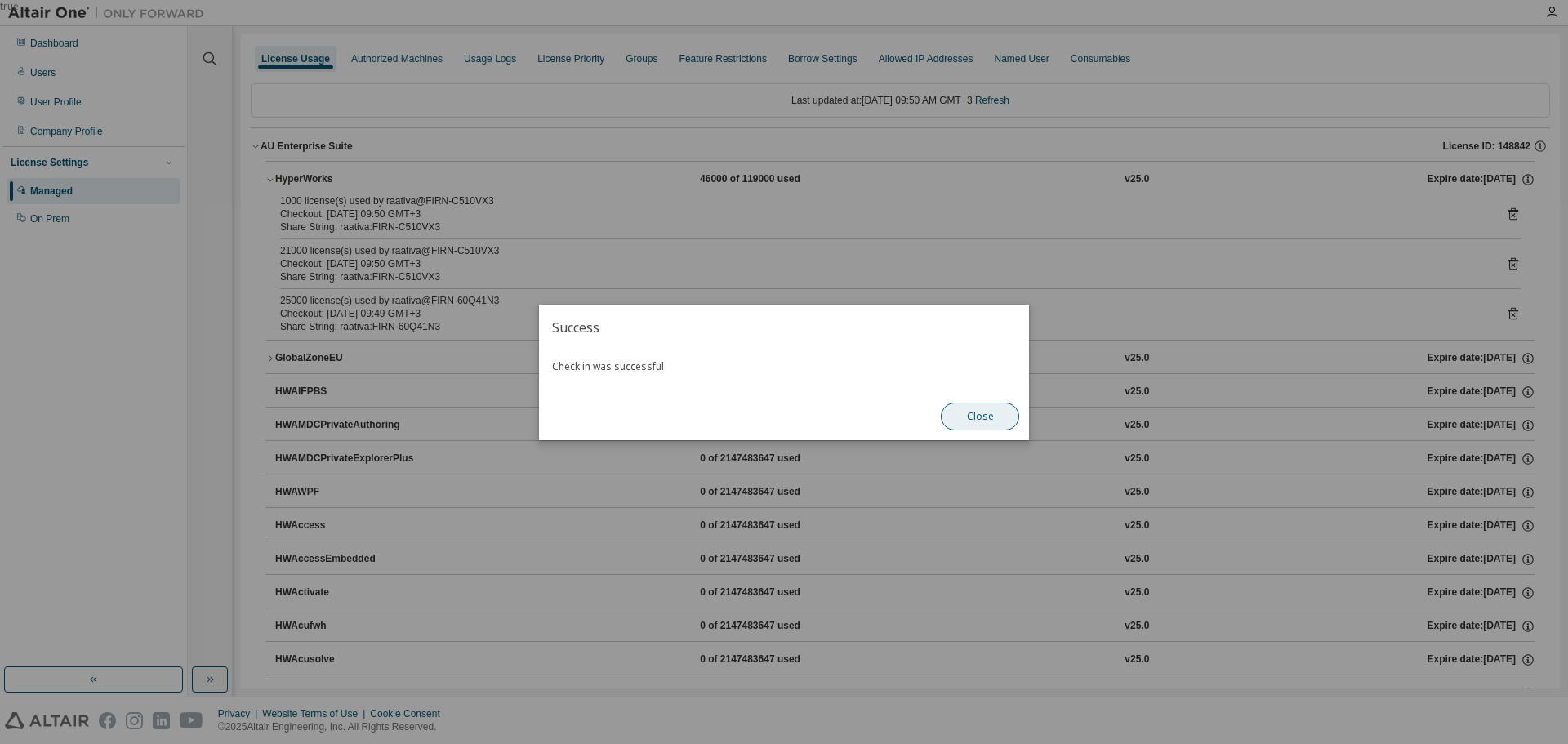
click at [974, 422] on button "Close" at bounding box center [980, 417] width 79 height 28
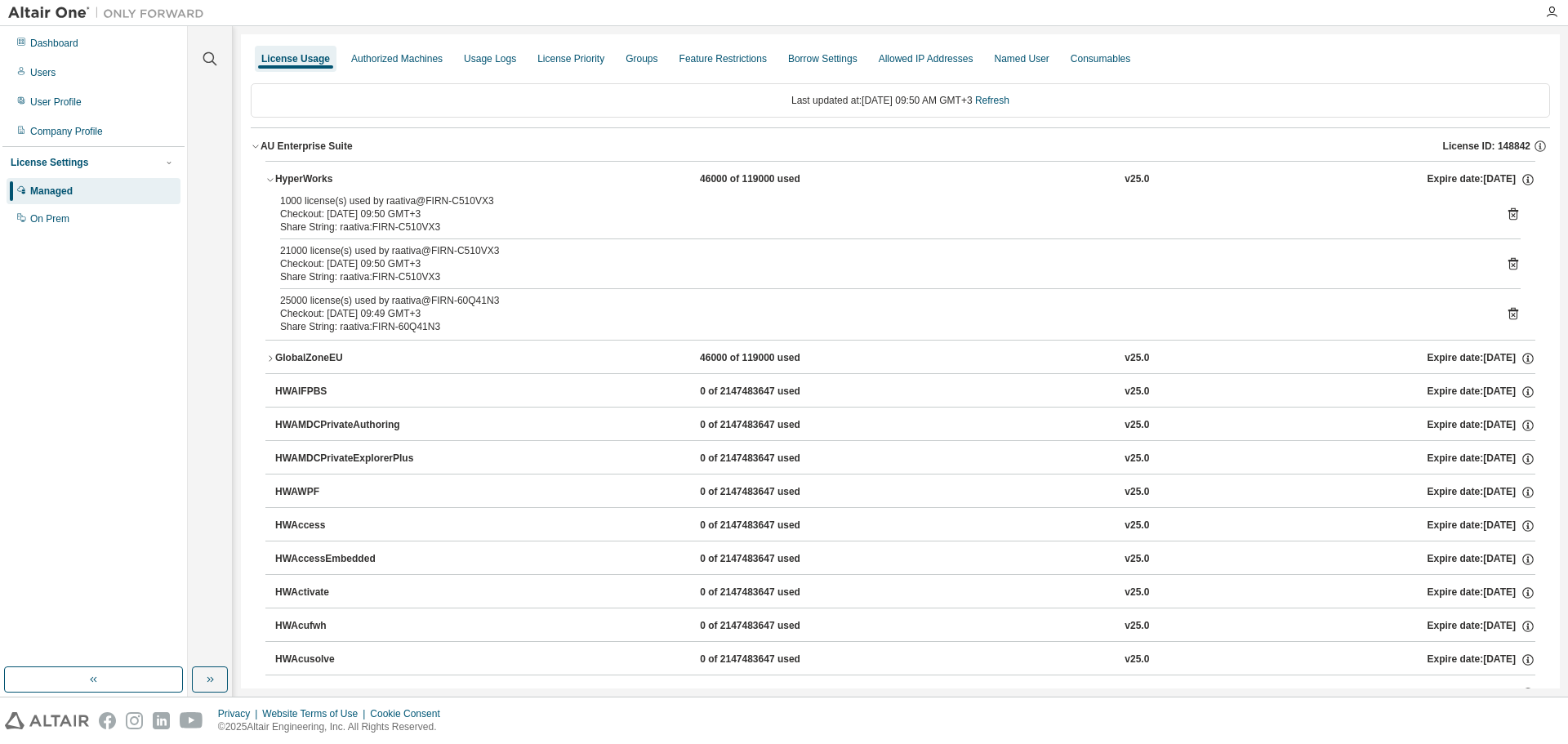
click at [1506, 217] on icon at bounding box center [1513, 214] width 15 height 15
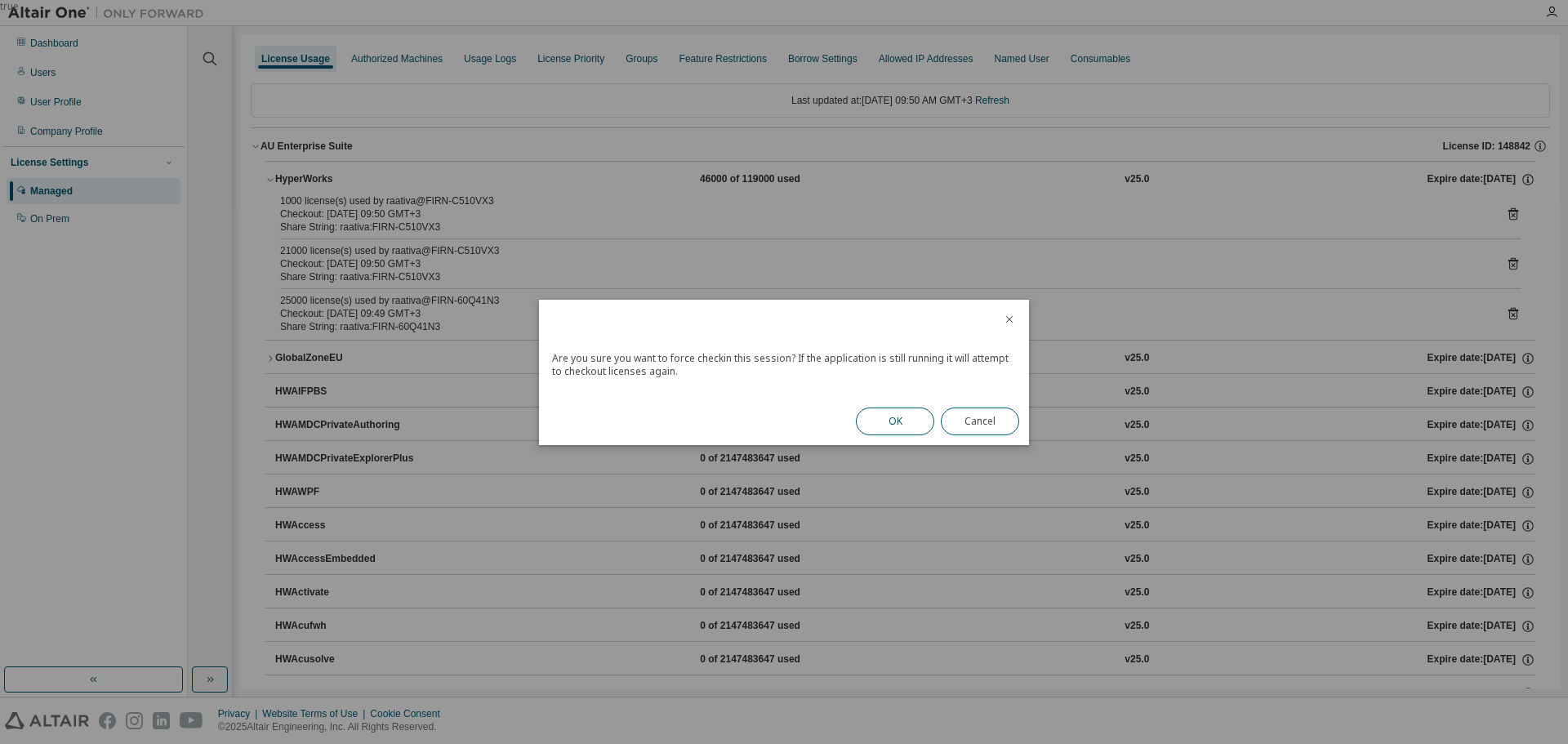
click at [888, 412] on button "OK" at bounding box center [895, 422] width 79 height 28
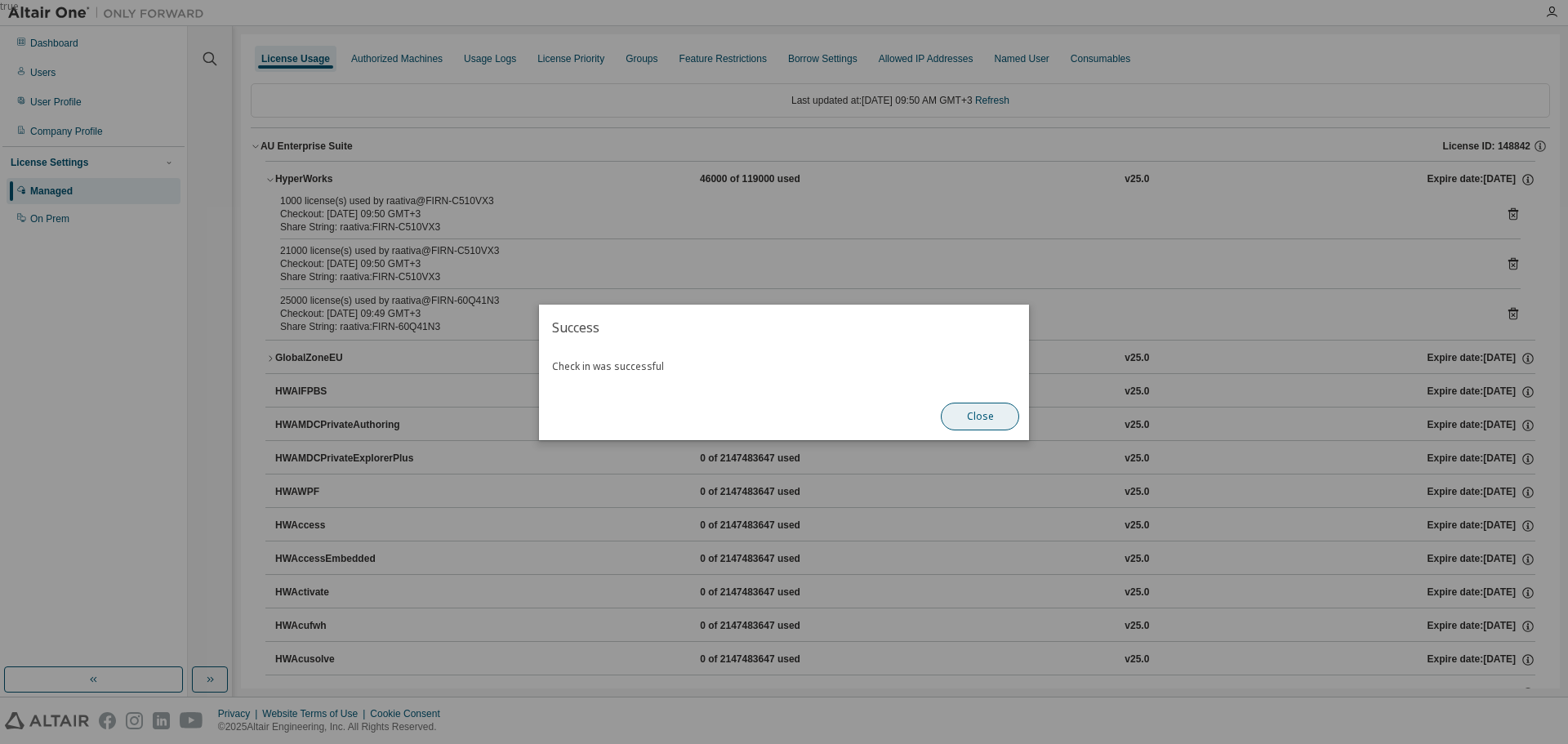
click at [957, 418] on button "Close" at bounding box center [980, 417] width 79 height 28
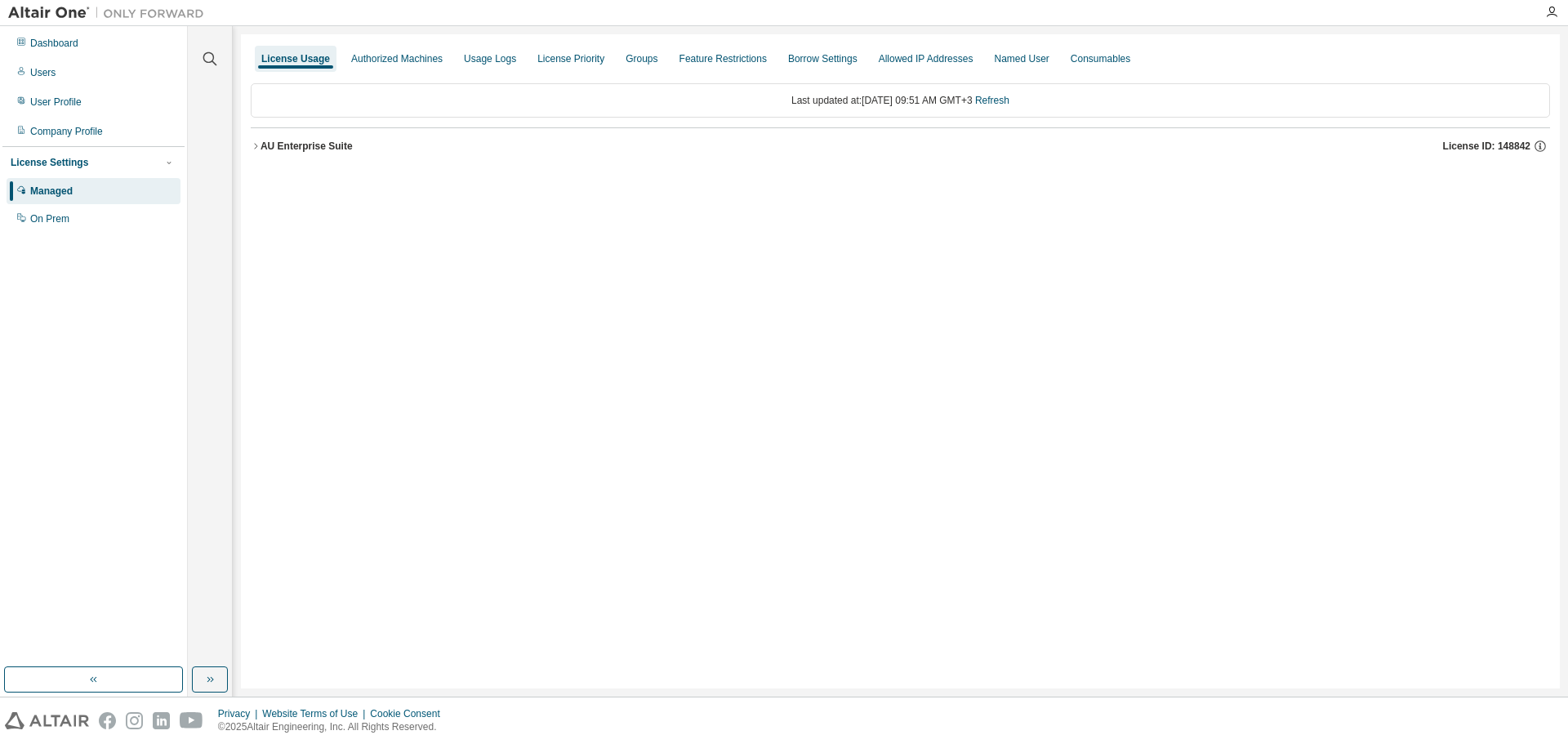
click at [317, 141] on div "AU Enterprise Suite" at bounding box center [306, 146] width 92 height 13
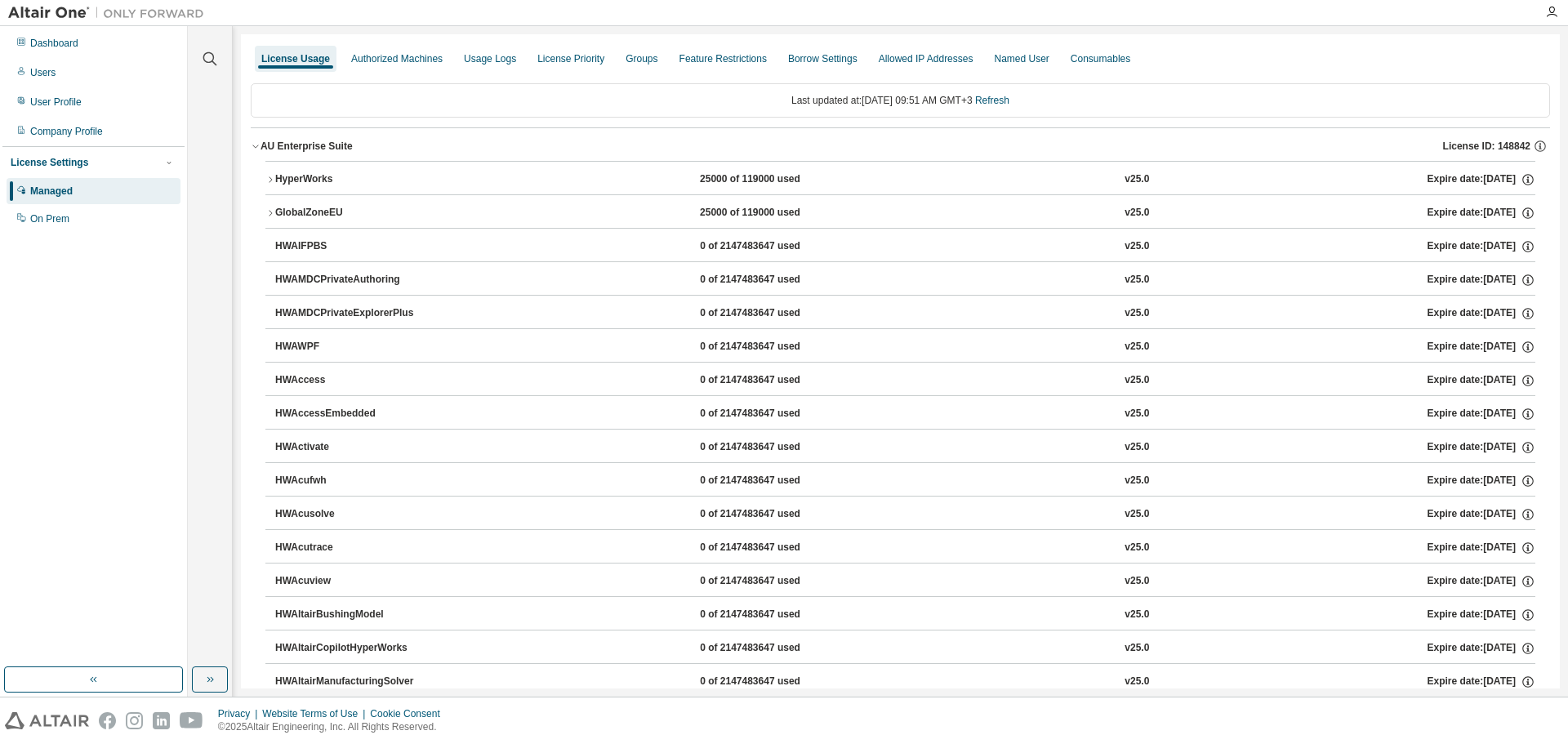
click at [312, 179] on div "HyperWorks" at bounding box center [348, 179] width 147 height 15
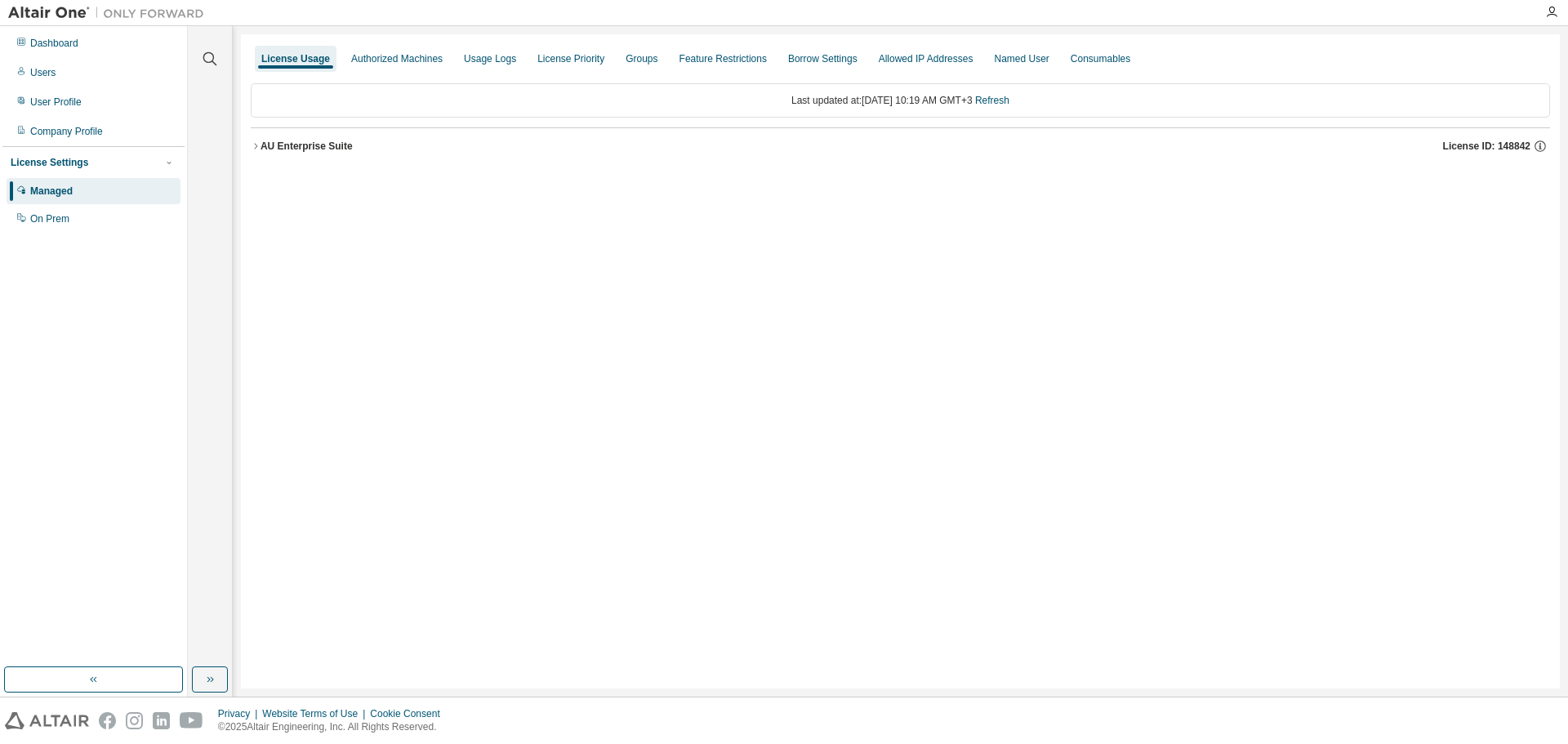
click at [291, 144] on div "AU Enterprise Suite" at bounding box center [306, 146] width 92 height 13
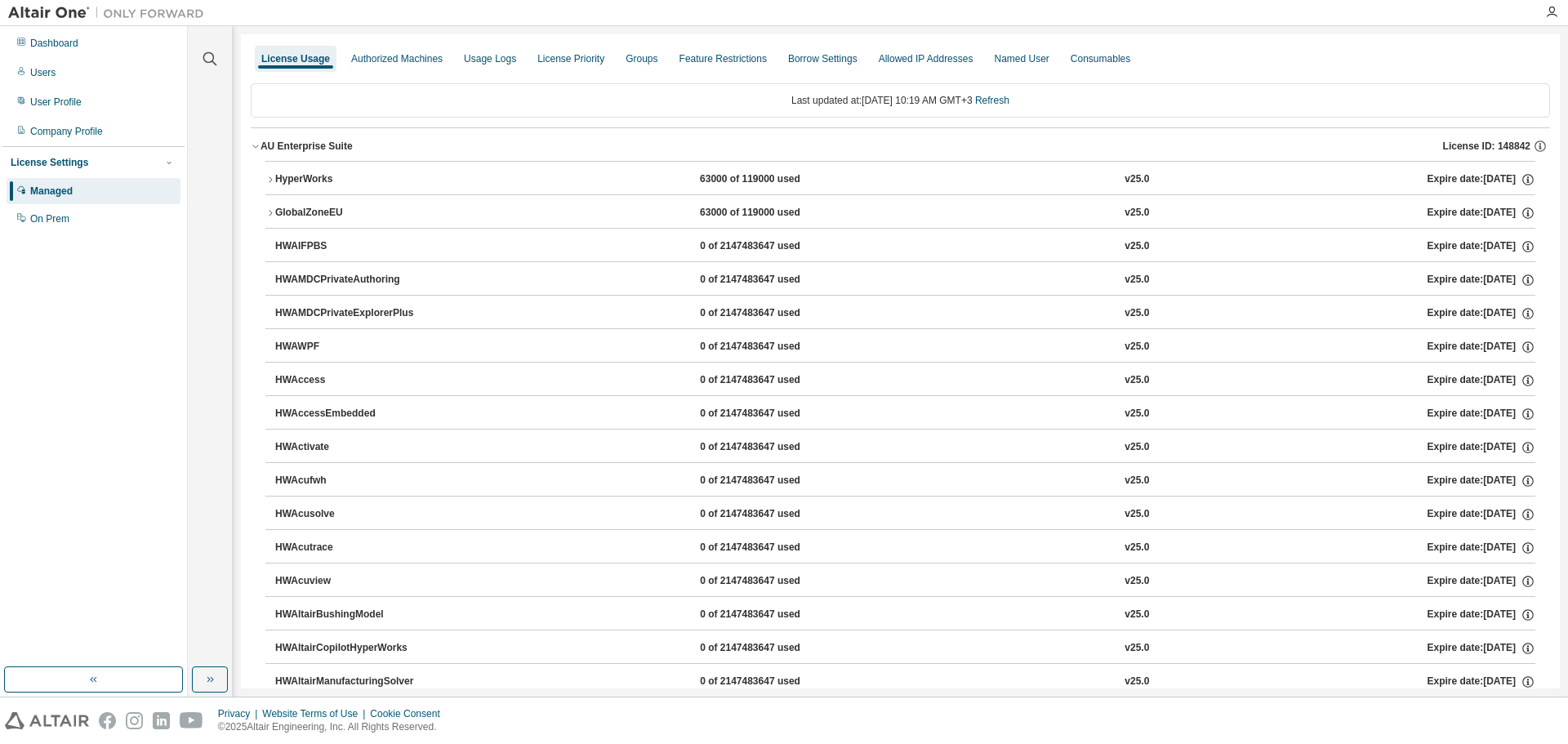
click at [306, 175] on div "HyperWorks" at bounding box center [348, 179] width 147 height 15
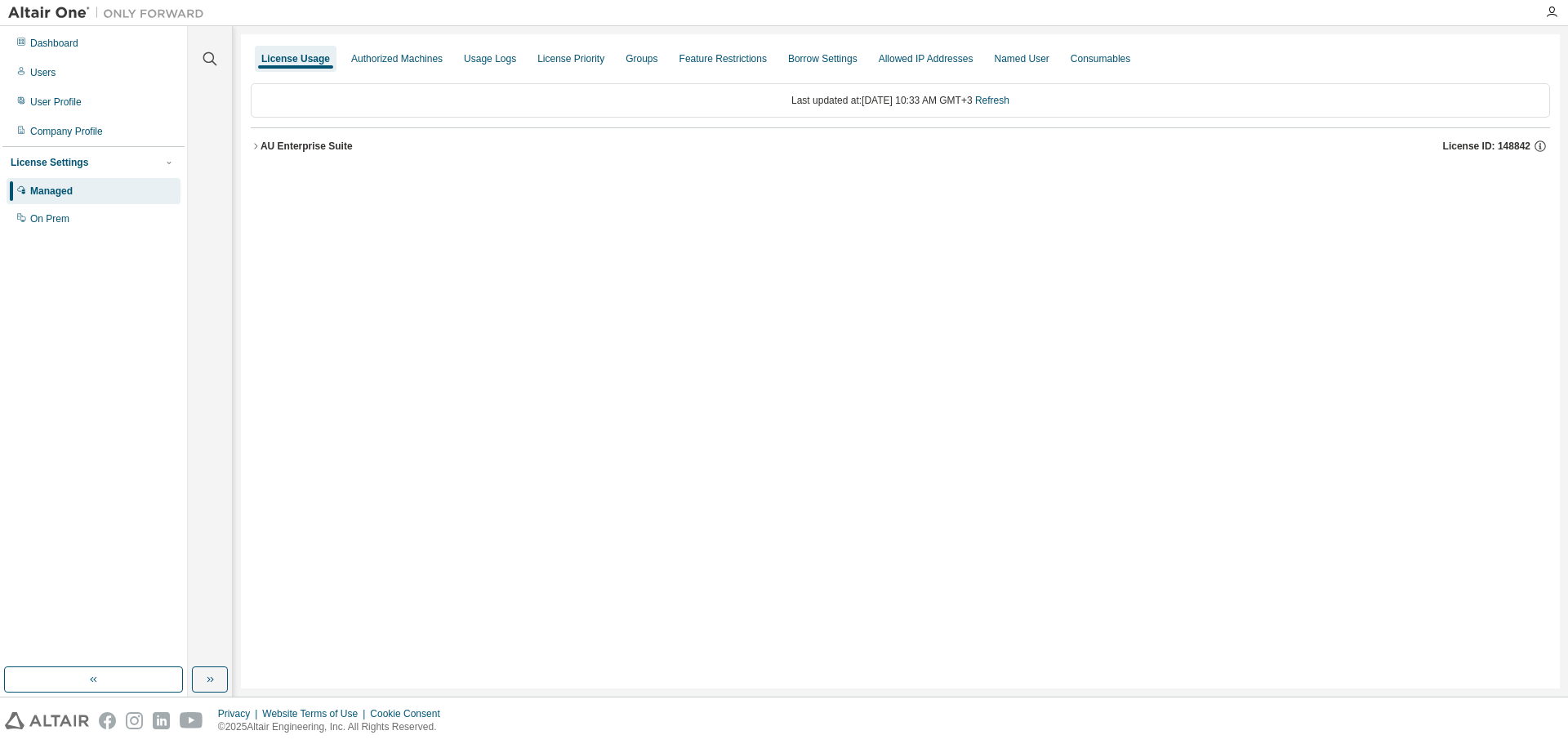
click at [313, 151] on div "AU Enterprise Suite" at bounding box center [306, 146] width 92 height 13
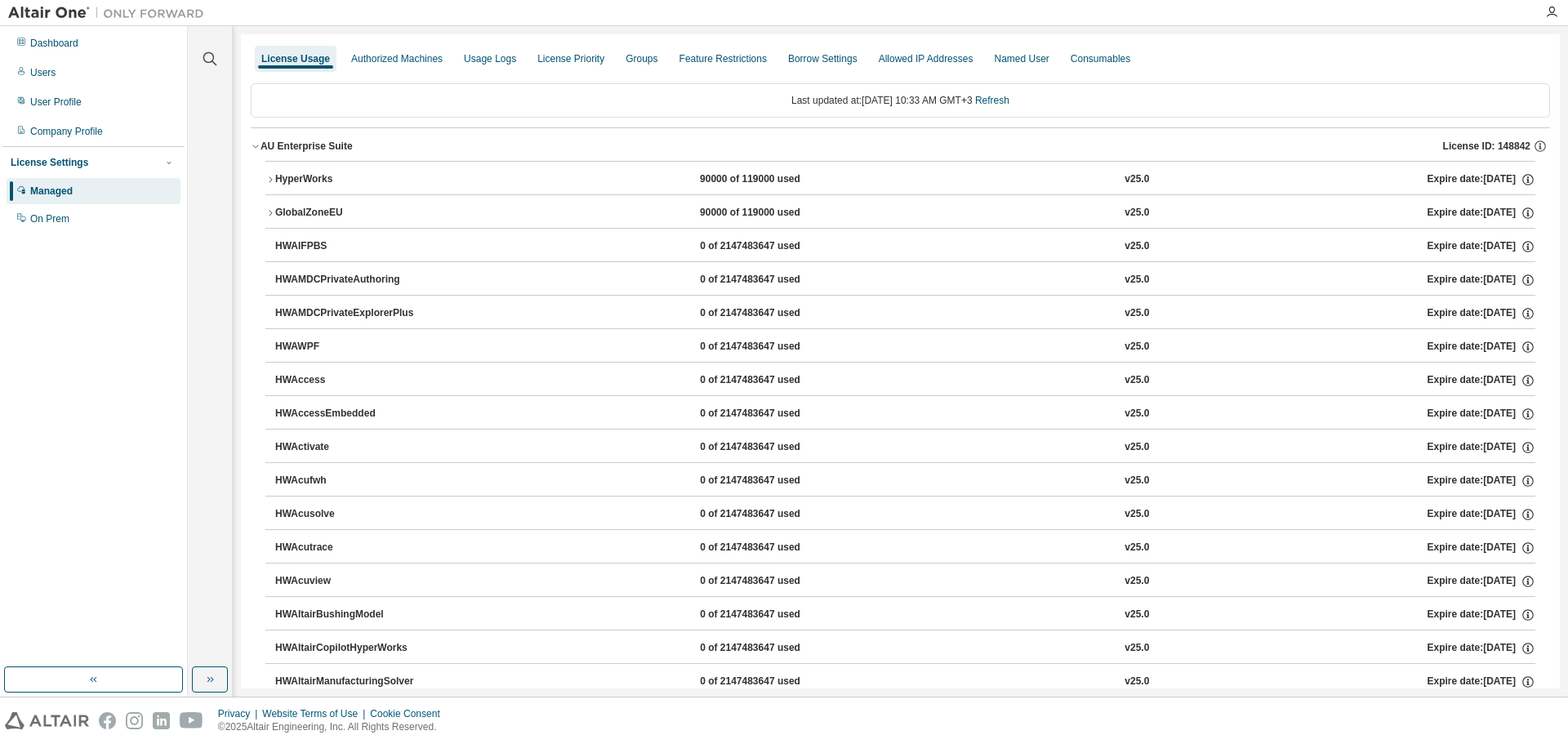
click at [333, 171] on button "HyperWorks 90000 of 119000 used v25.0 Expire date: [DATE]" at bounding box center [900, 179] width 1270 height 36
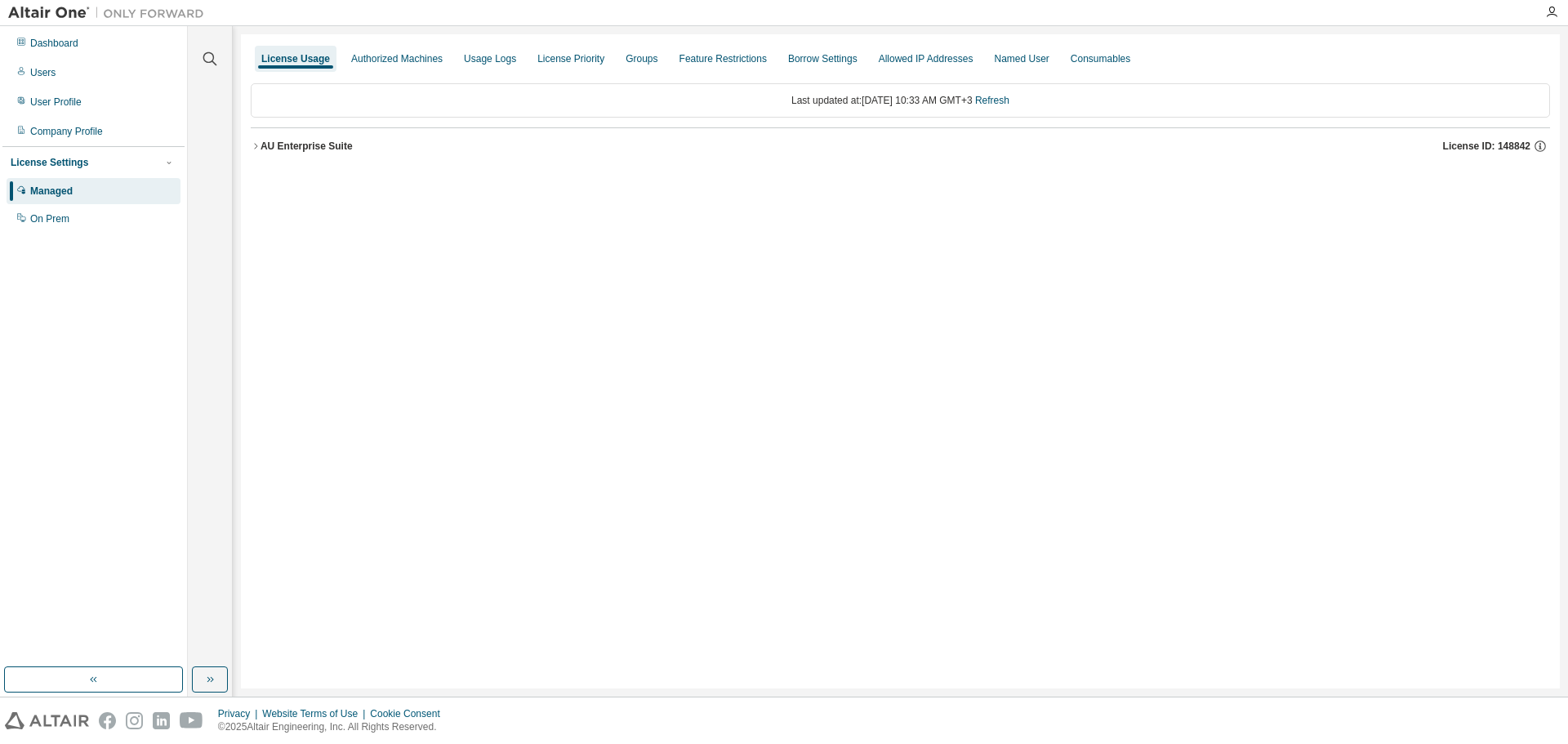
click at [334, 151] on div "AU Enterprise Suite" at bounding box center [306, 146] width 92 height 13
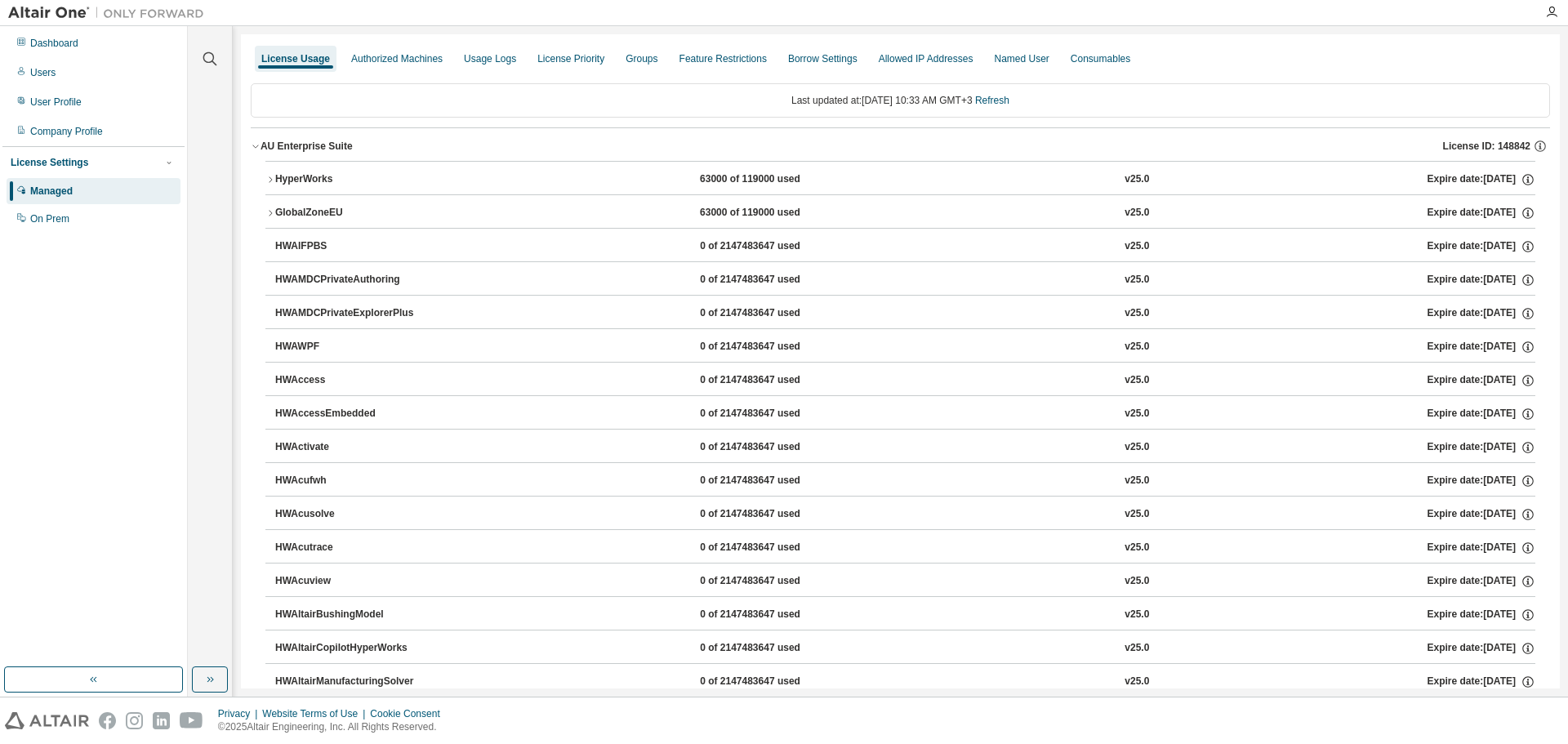
click at [328, 177] on div "HyperWorks" at bounding box center [348, 179] width 147 height 15
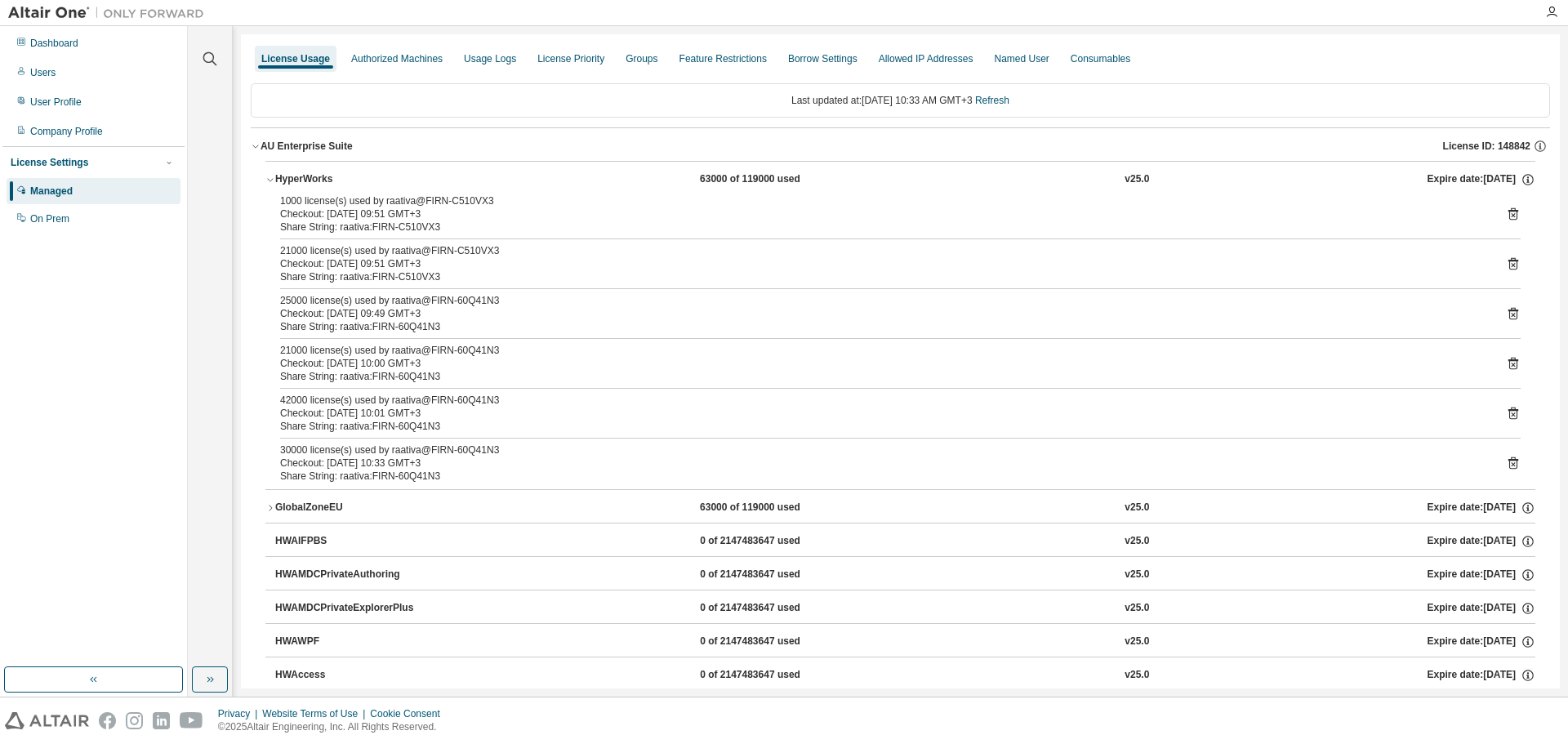
click at [1508, 260] on icon at bounding box center [1513, 264] width 10 height 12
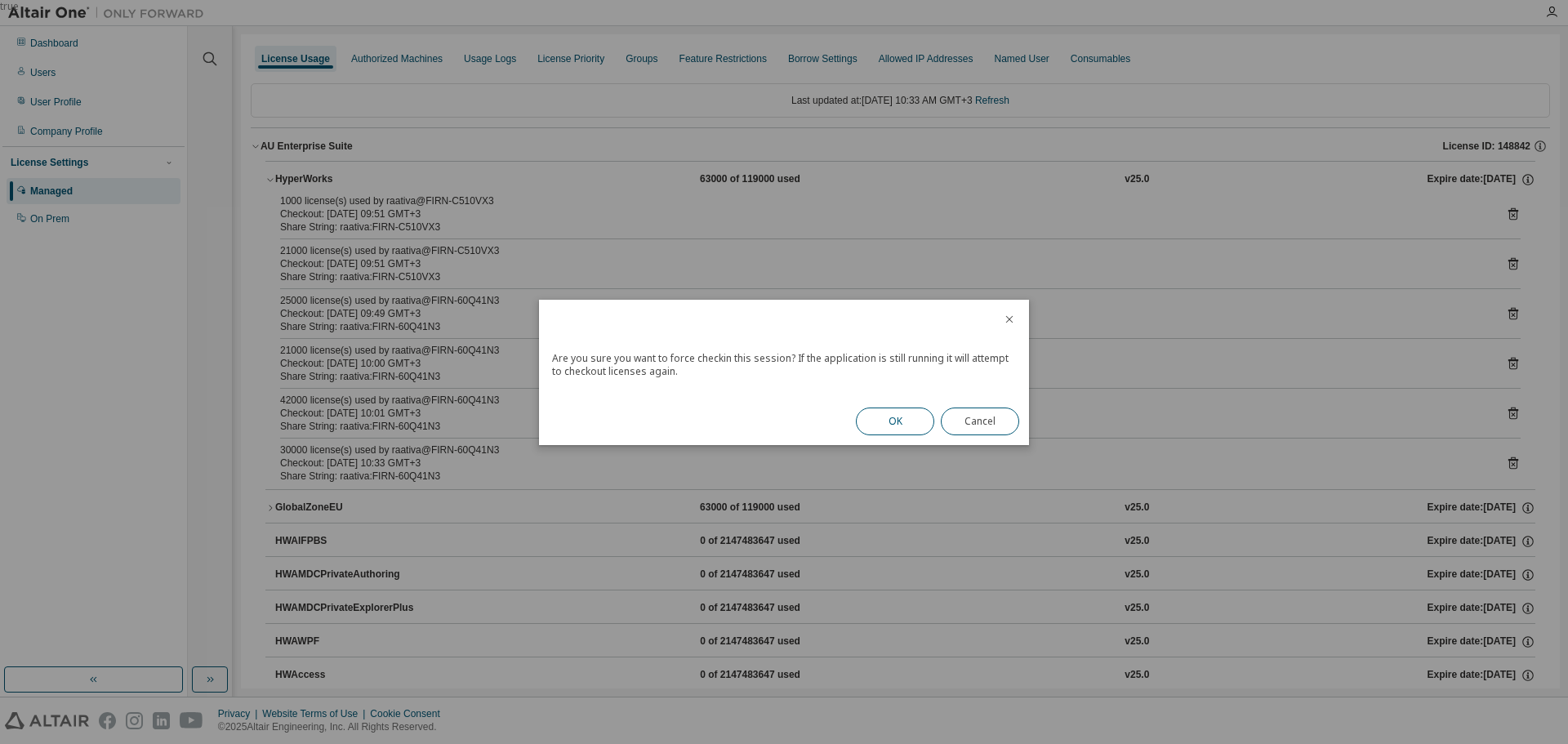
click at [895, 425] on button "OK" at bounding box center [895, 422] width 79 height 28
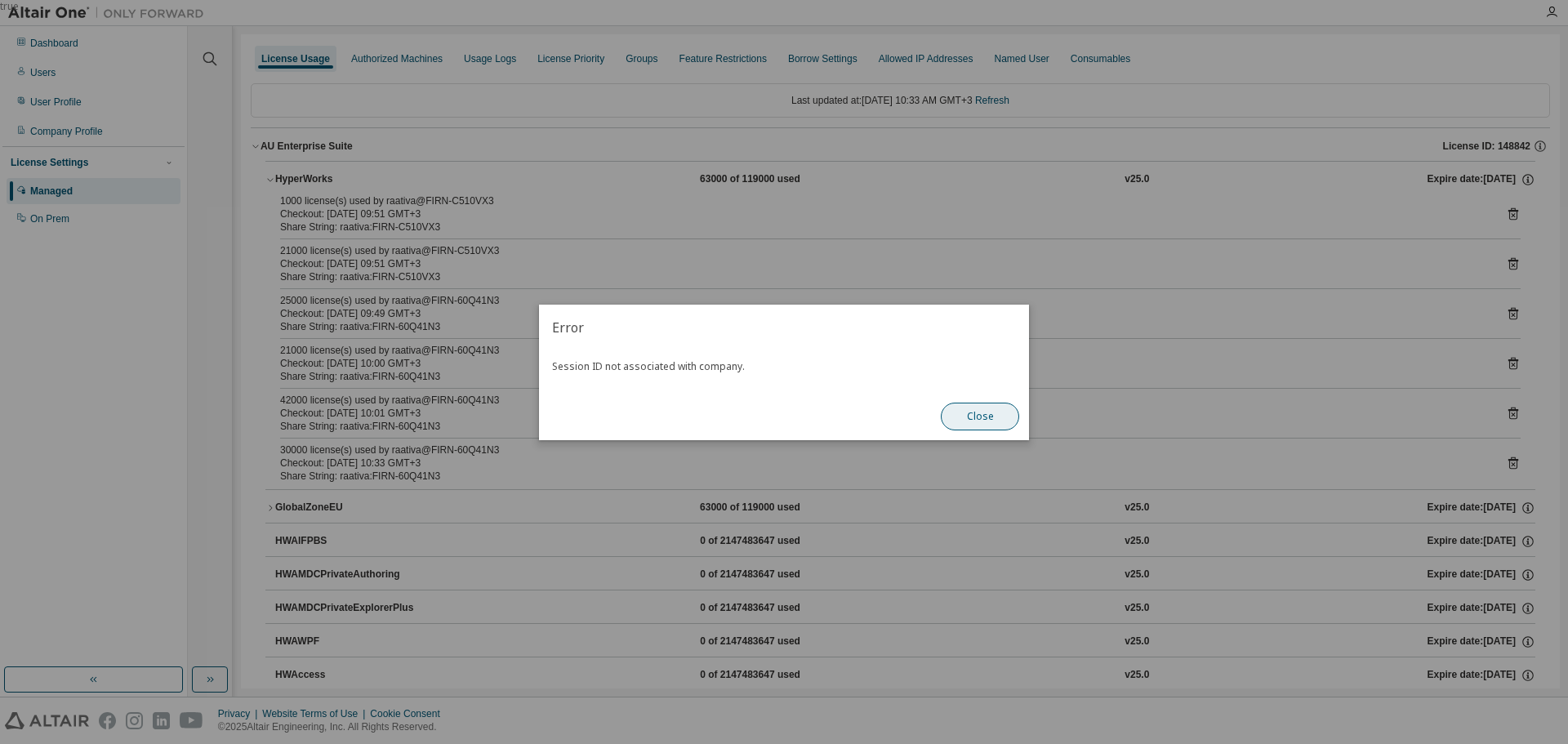
click at [998, 411] on button "Close" at bounding box center [980, 417] width 79 height 28
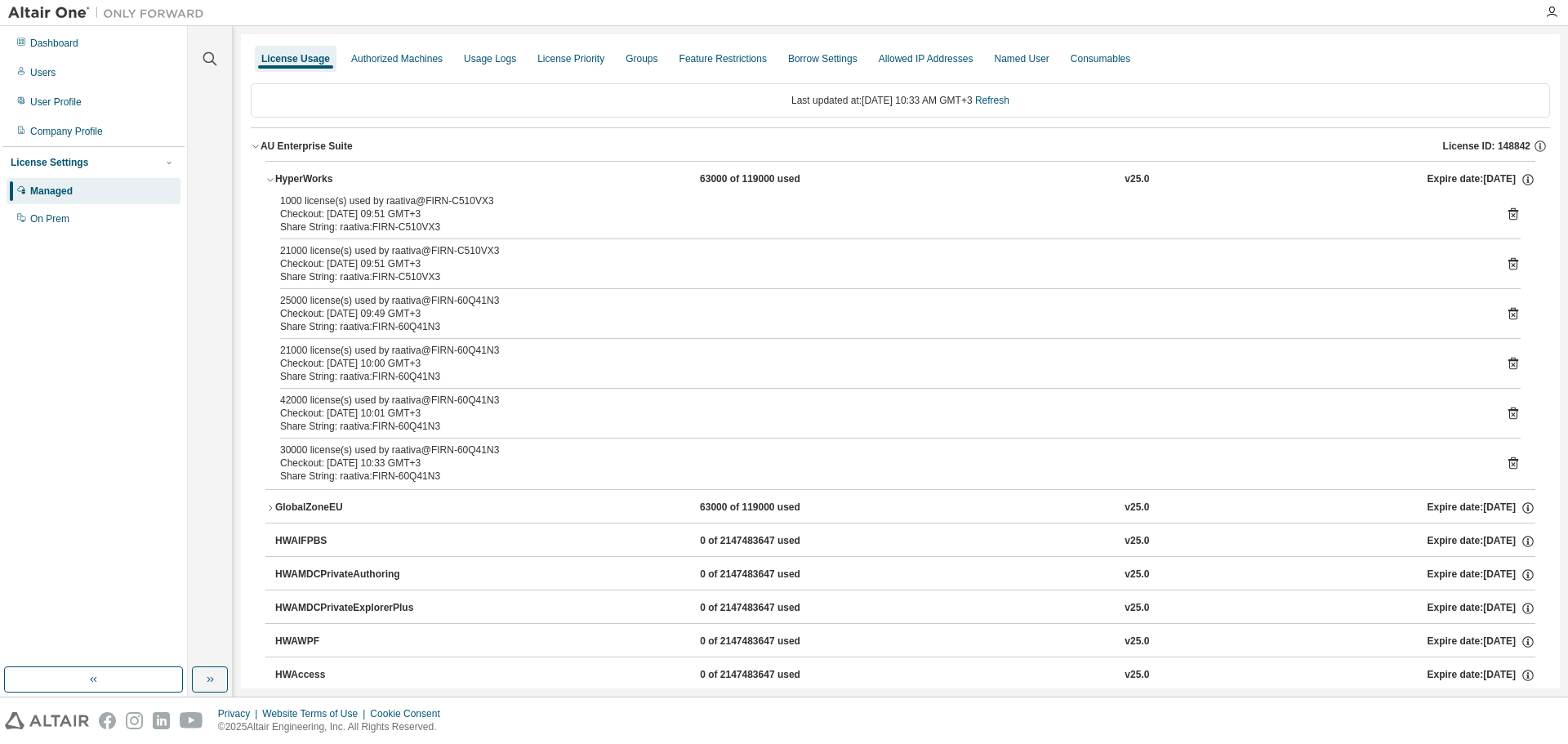
click at [1508, 216] on icon at bounding box center [1513, 214] width 10 height 12
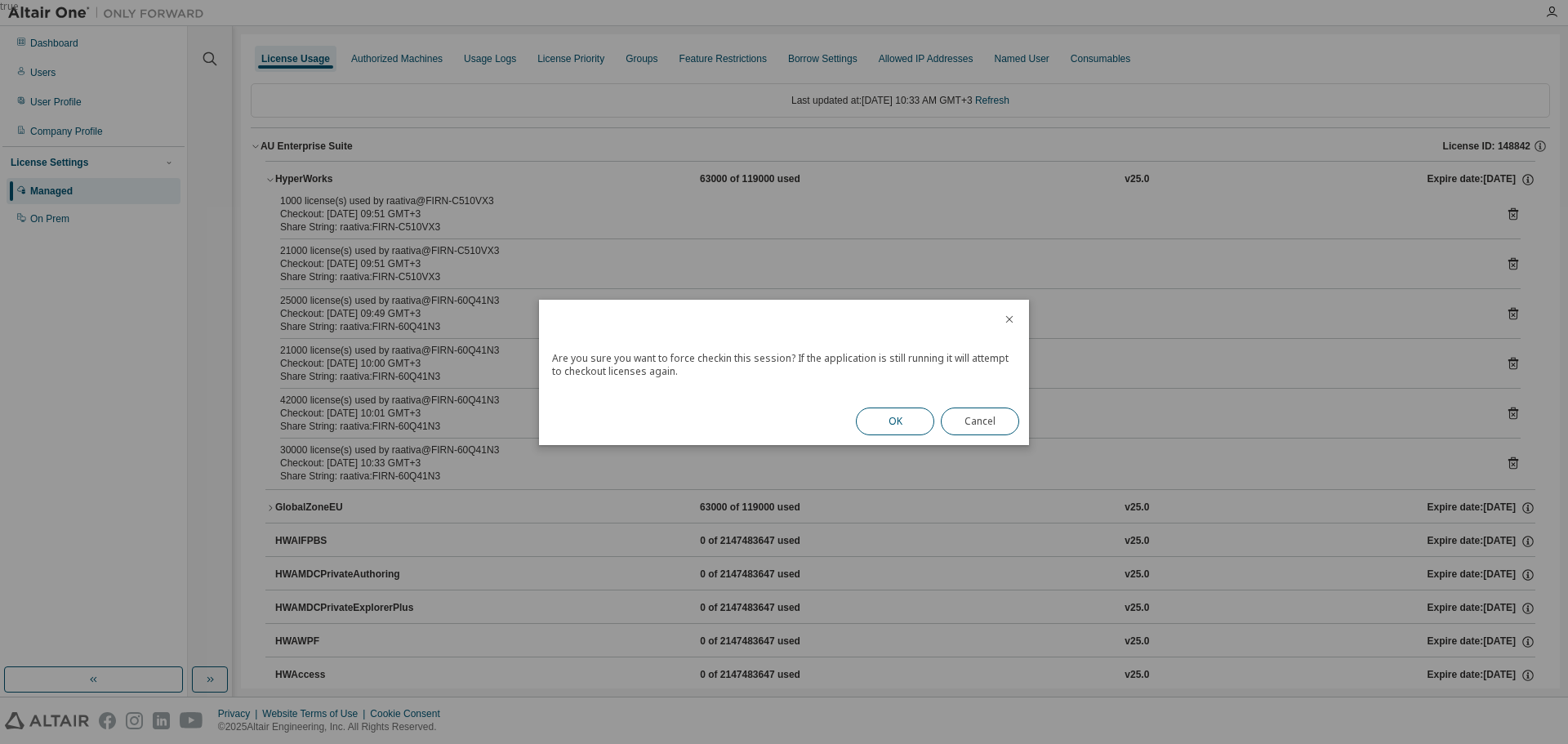
click at [883, 418] on button "OK" at bounding box center [895, 422] width 79 height 28
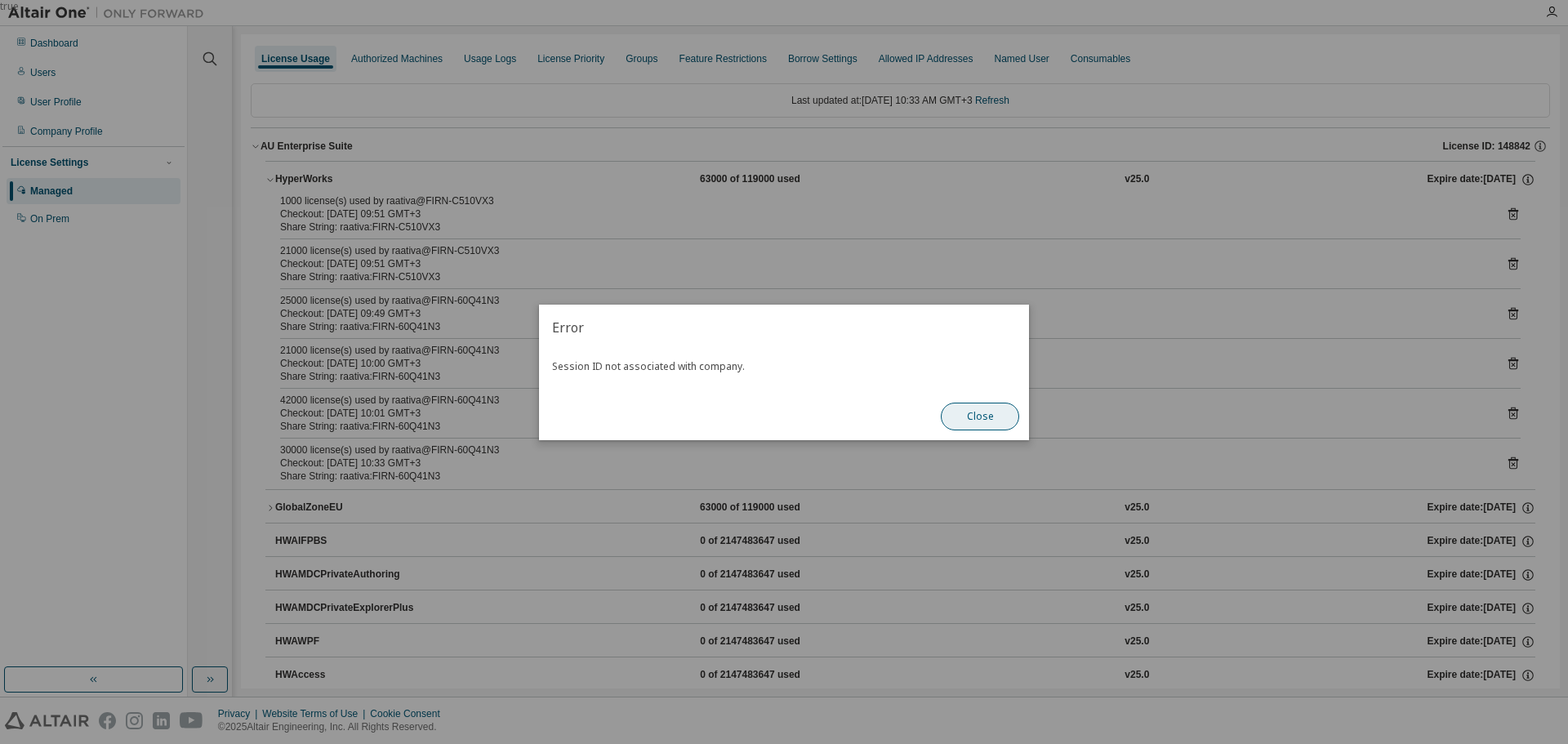
click at [994, 418] on button "Close" at bounding box center [980, 417] width 79 height 28
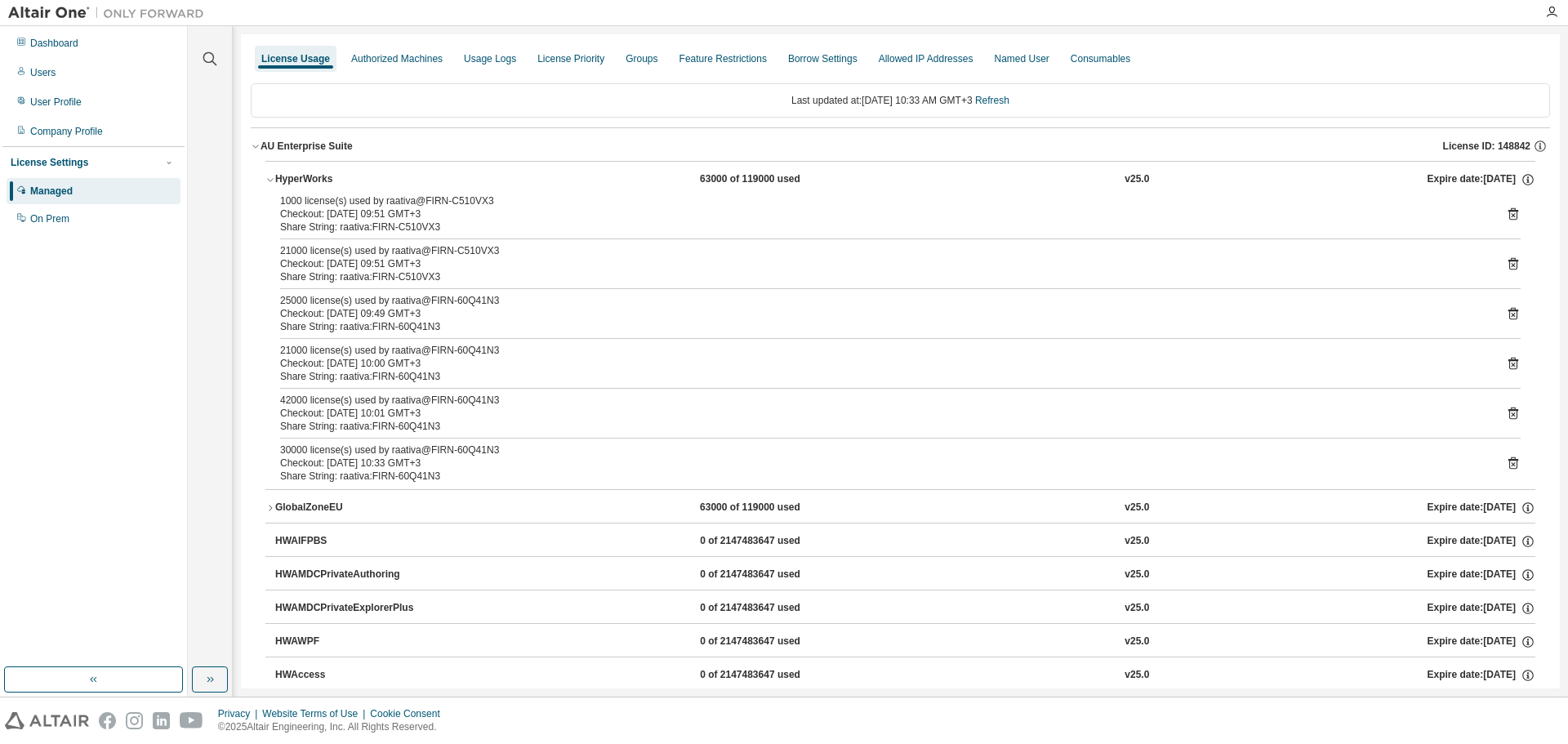
click at [285, 179] on div "HyperWorks" at bounding box center [348, 179] width 147 height 15
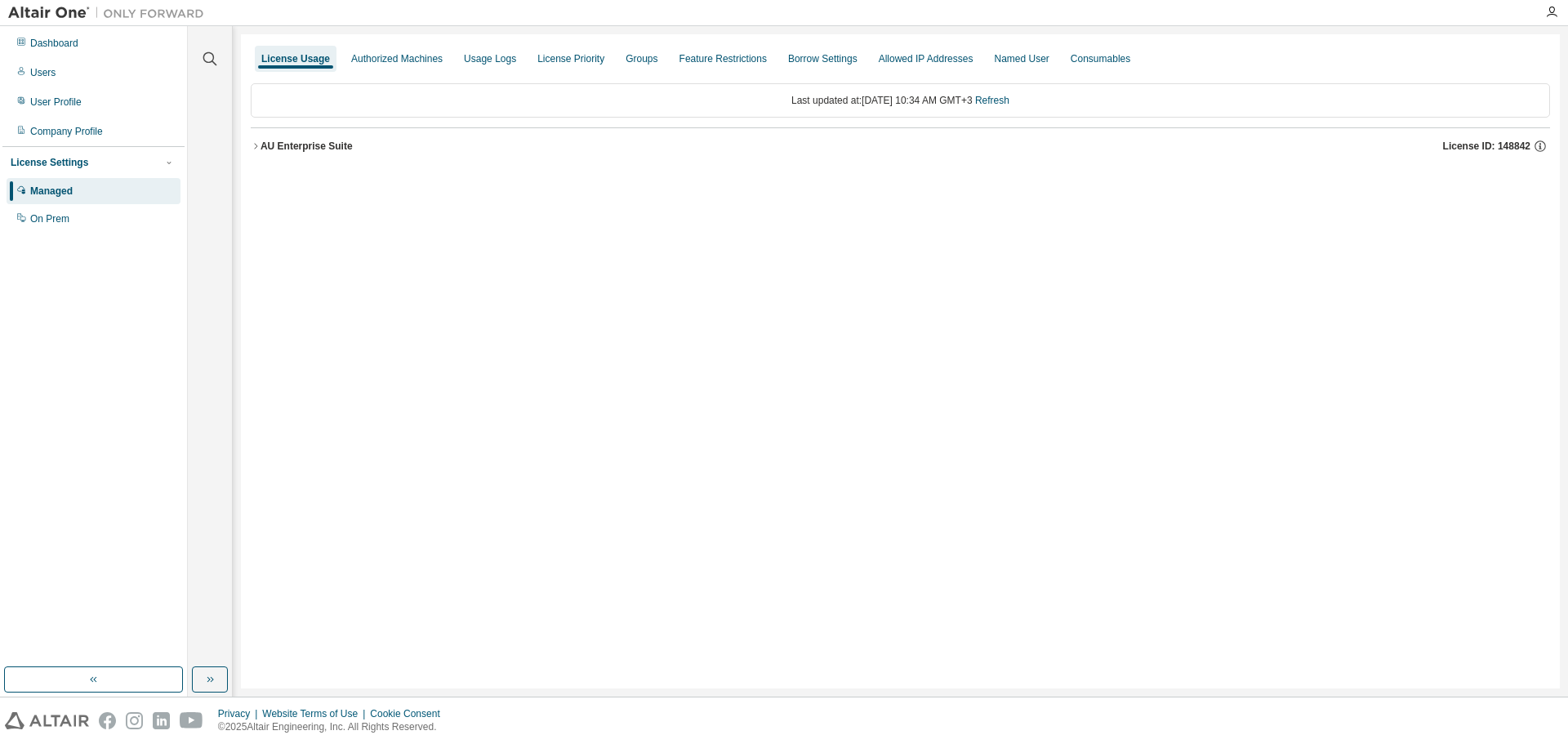
click at [312, 153] on button "AU Enterprise Suite License ID: 148842" at bounding box center [900, 146] width 1299 height 36
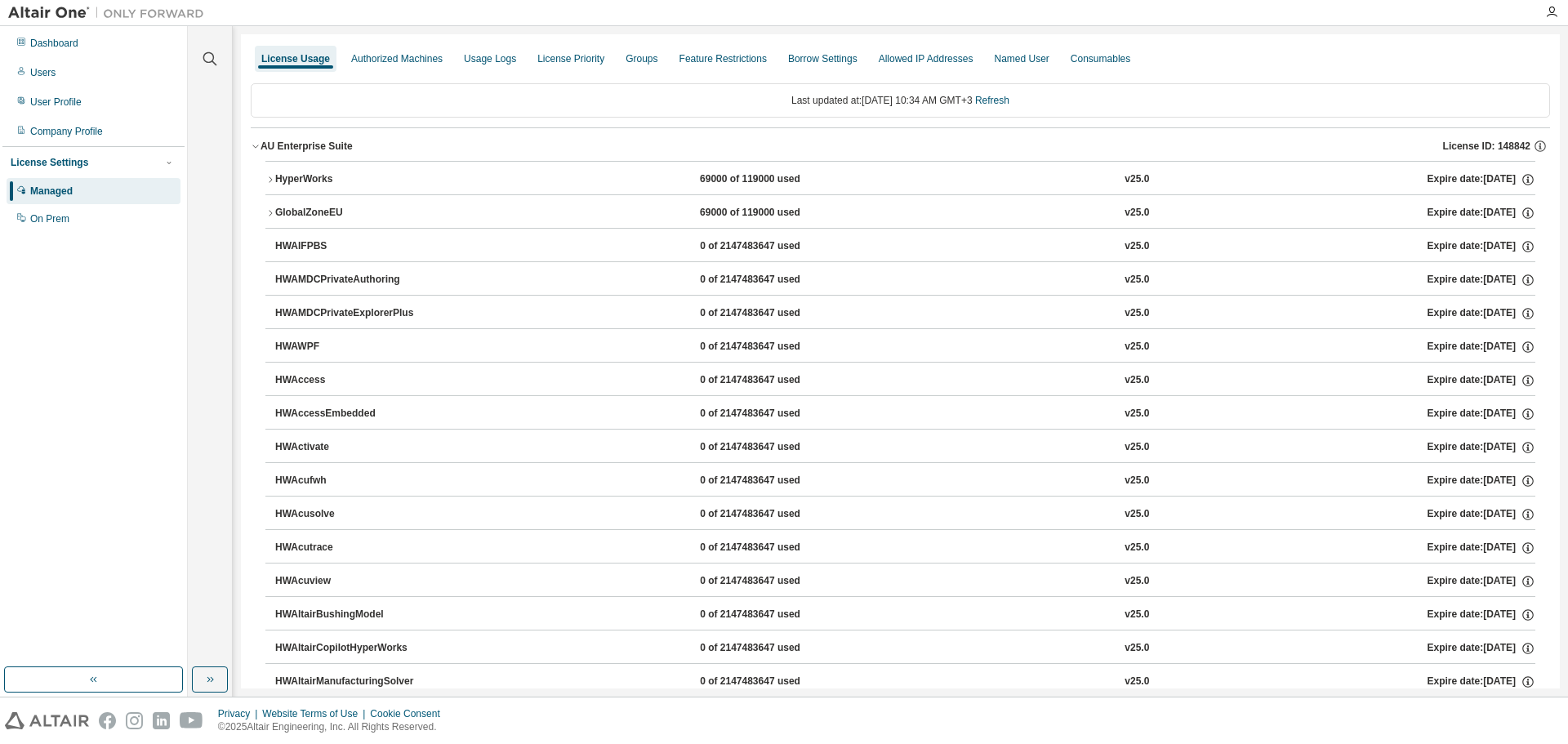
click at [319, 182] on div "HyperWorks" at bounding box center [348, 179] width 147 height 15
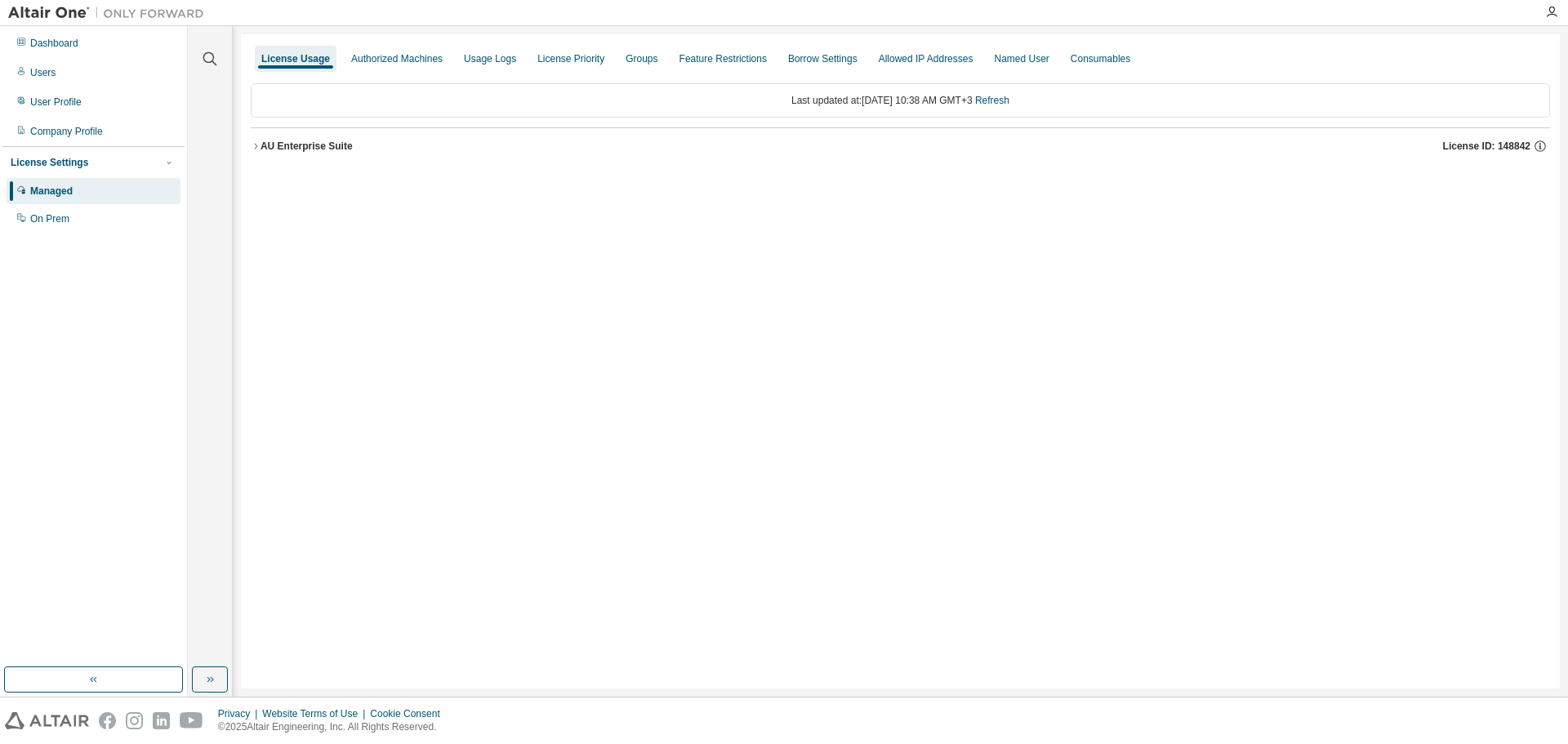
click at [329, 144] on div "AU Enterprise Suite" at bounding box center [306, 146] width 92 height 13
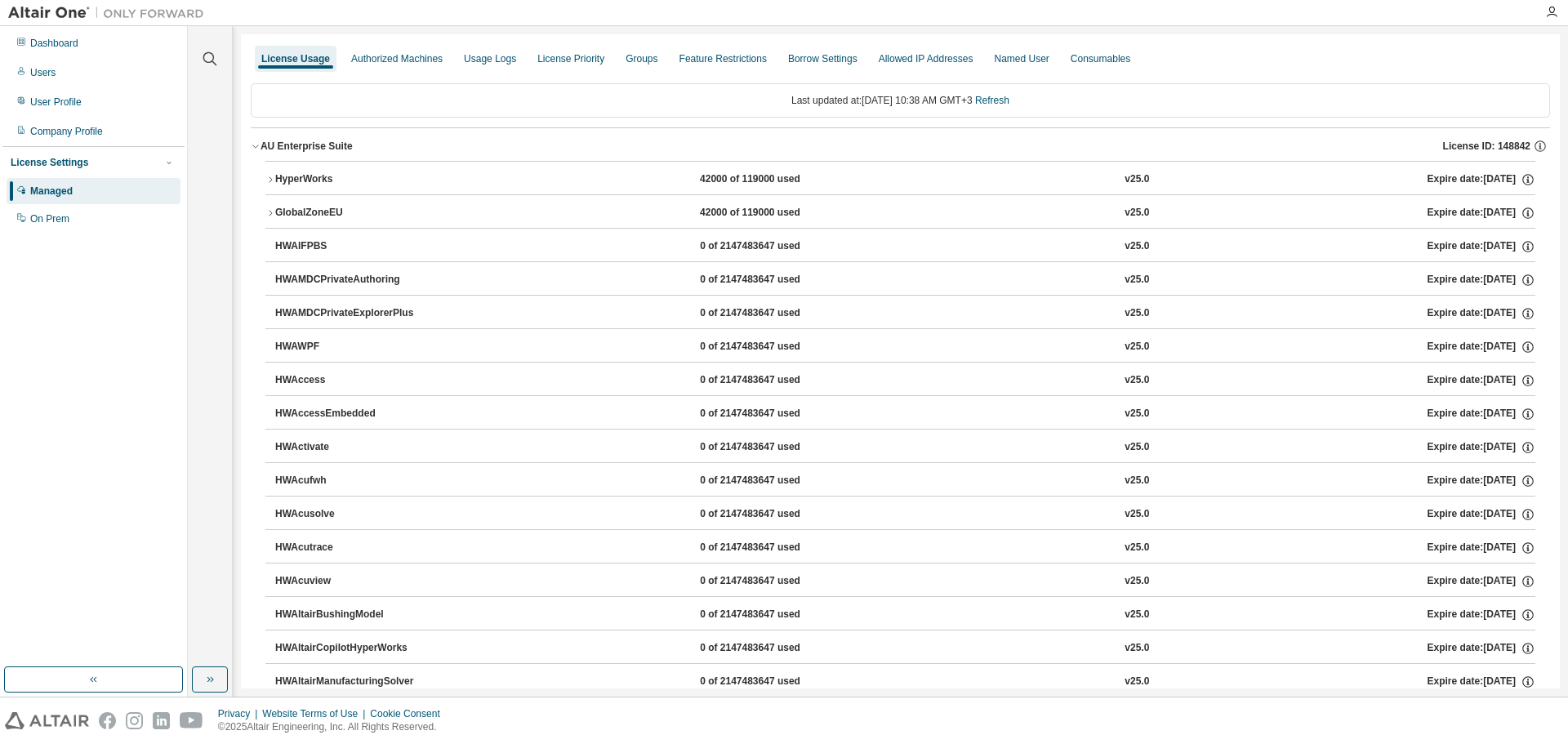
click at [326, 175] on div "HyperWorks" at bounding box center [348, 179] width 147 height 15
